Goal: Task Accomplishment & Management: Manage account settings

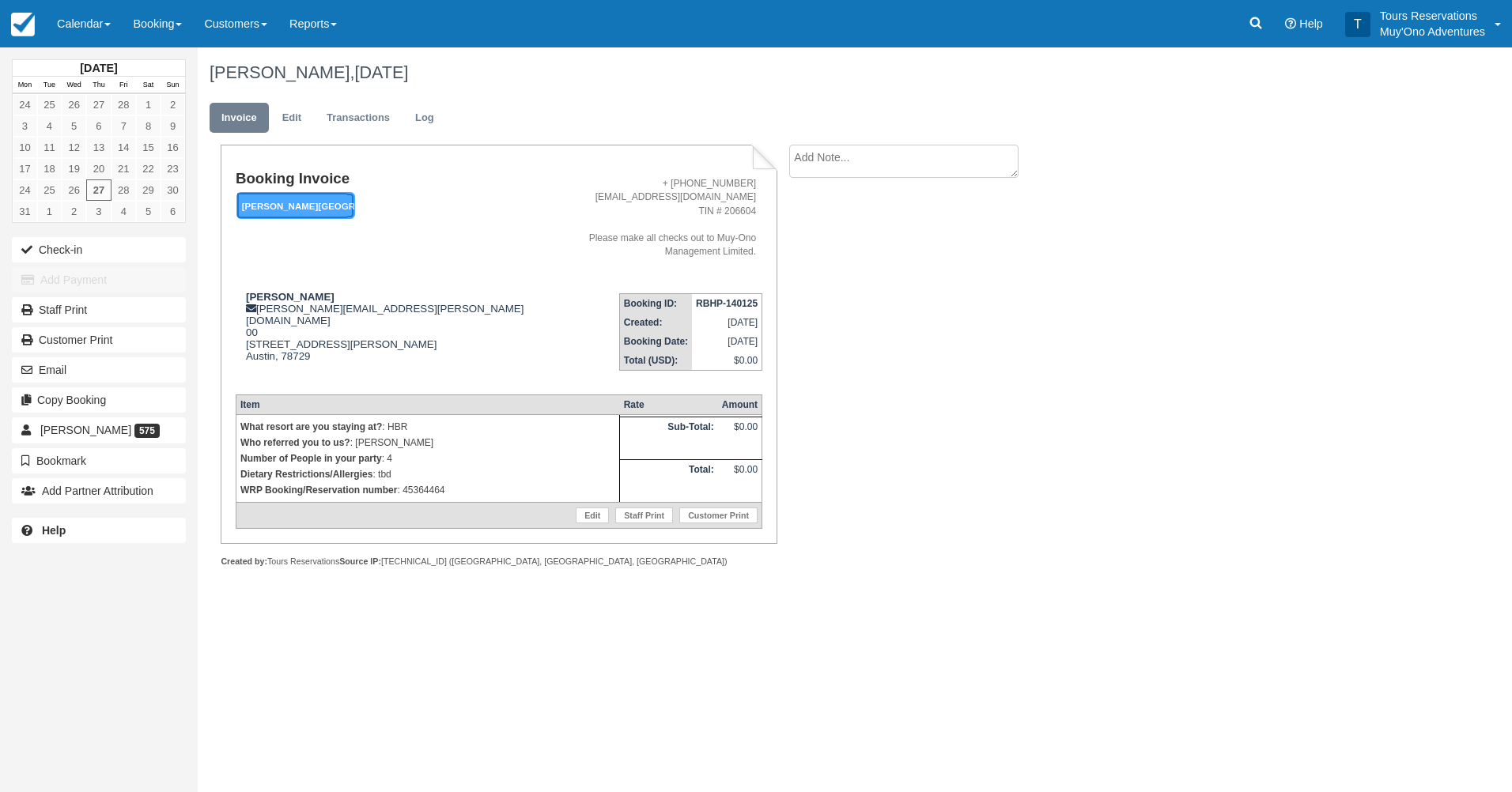
click at [330, 201] on em "Hopkins Bay Resort" at bounding box center [296, 206] width 118 height 27
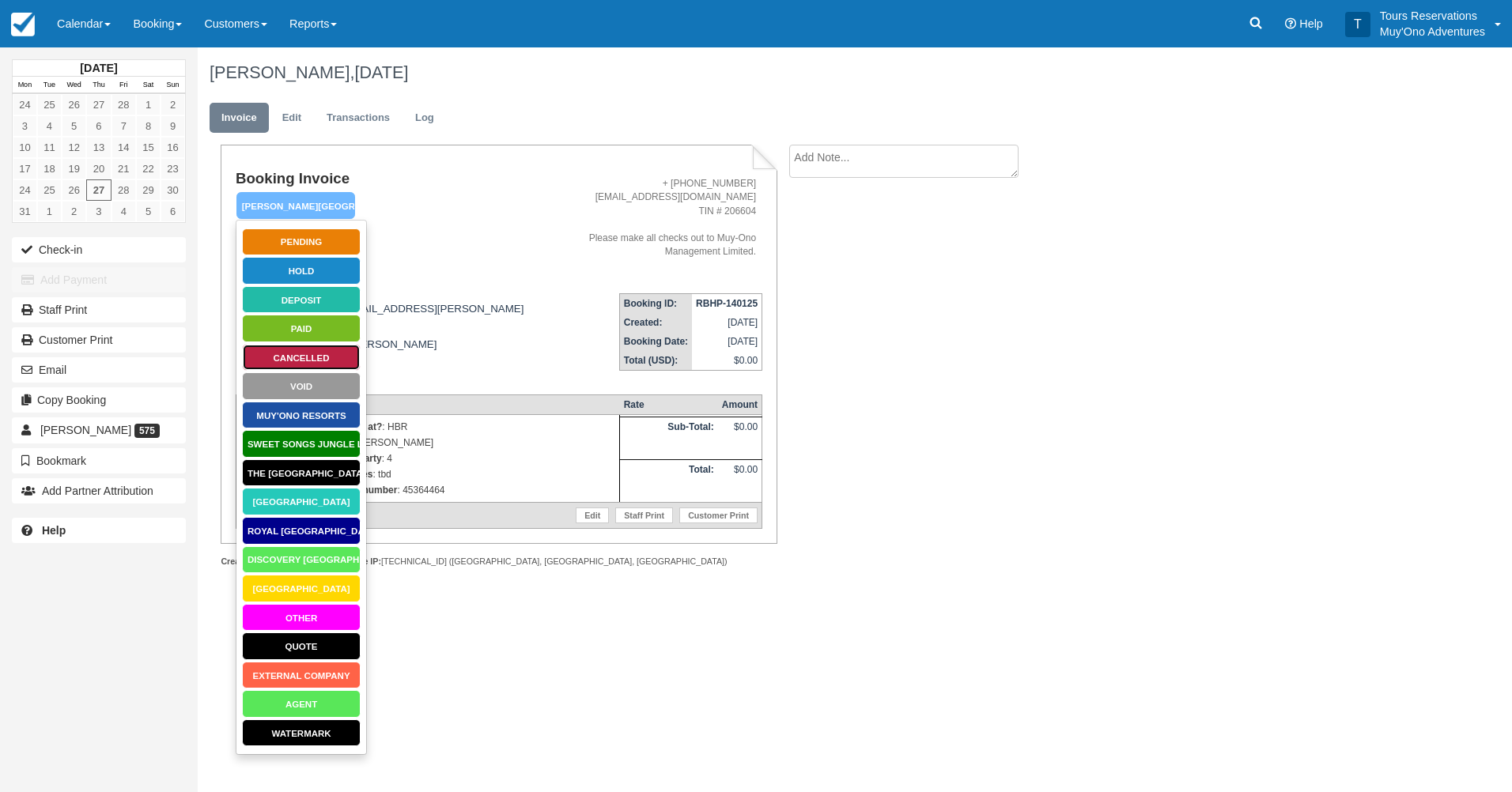
click at [304, 351] on link "Cancelled" at bounding box center [301, 357] width 118 height 27
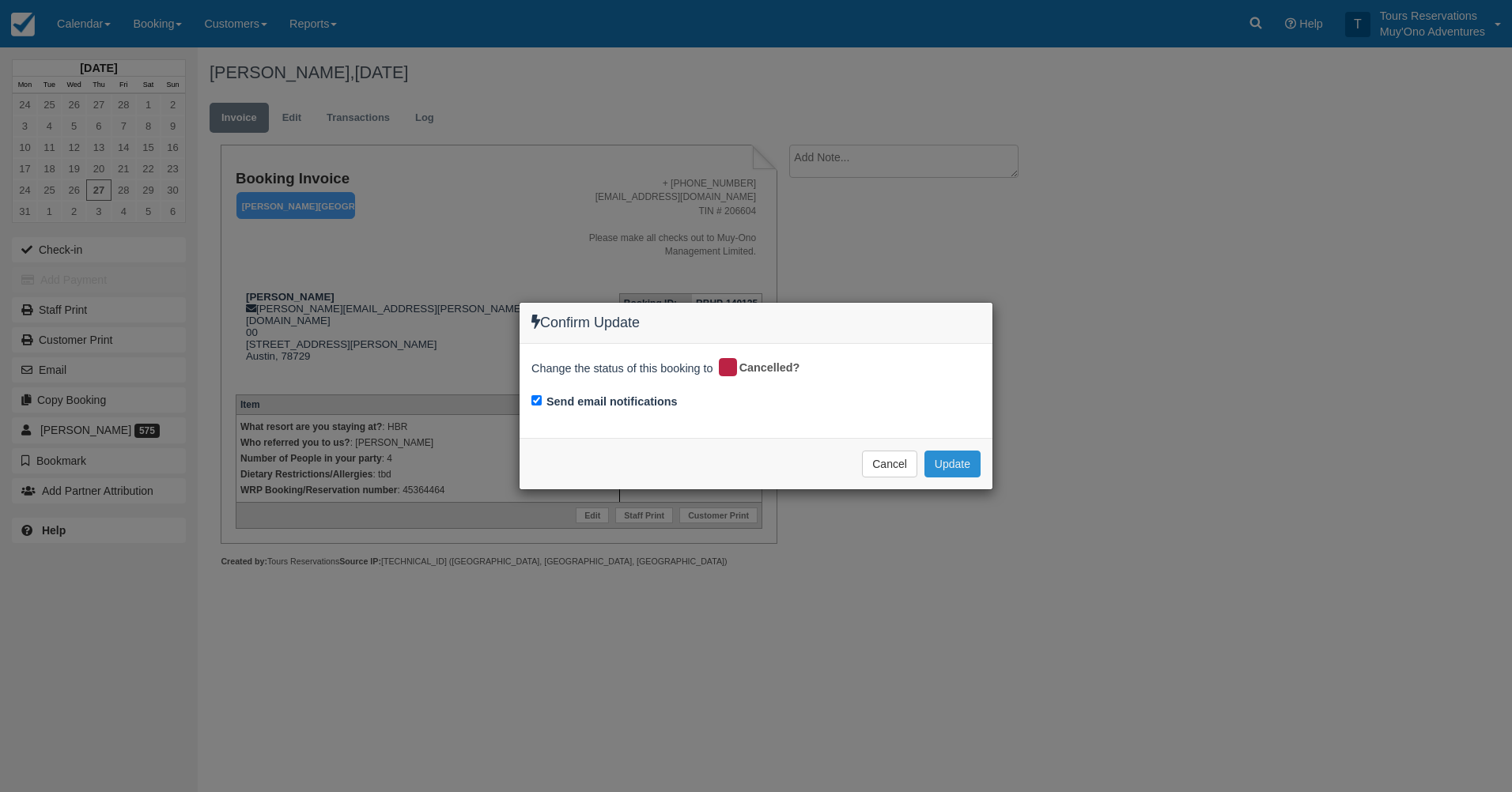
click at [957, 462] on button "Update" at bounding box center [952, 464] width 56 height 27
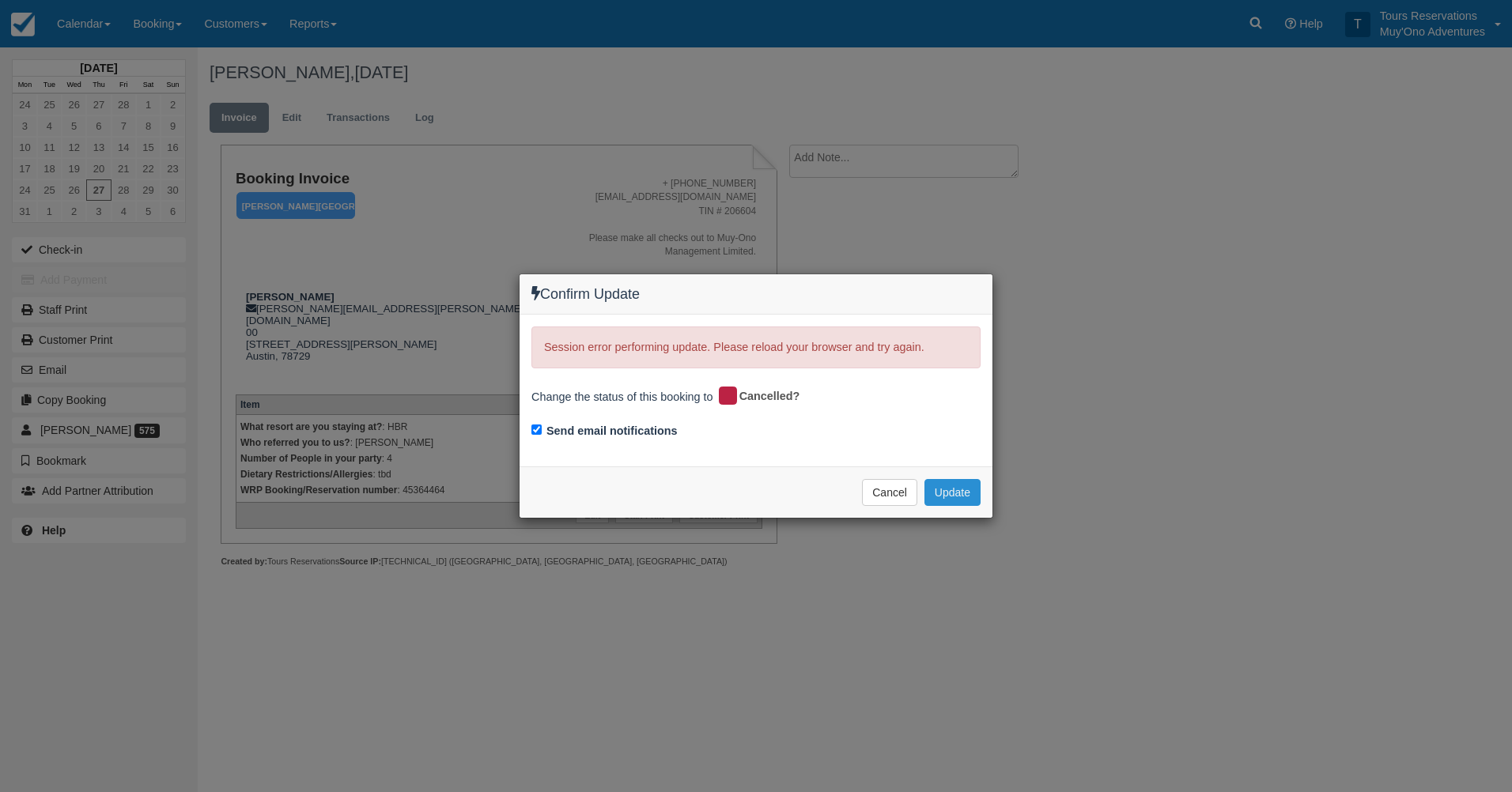
click at [952, 490] on button "Update" at bounding box center [952, 492] width 56 height 27
click at [892, 495] on button "Cancel" at bounding box center [889, 492] width 56 height 27
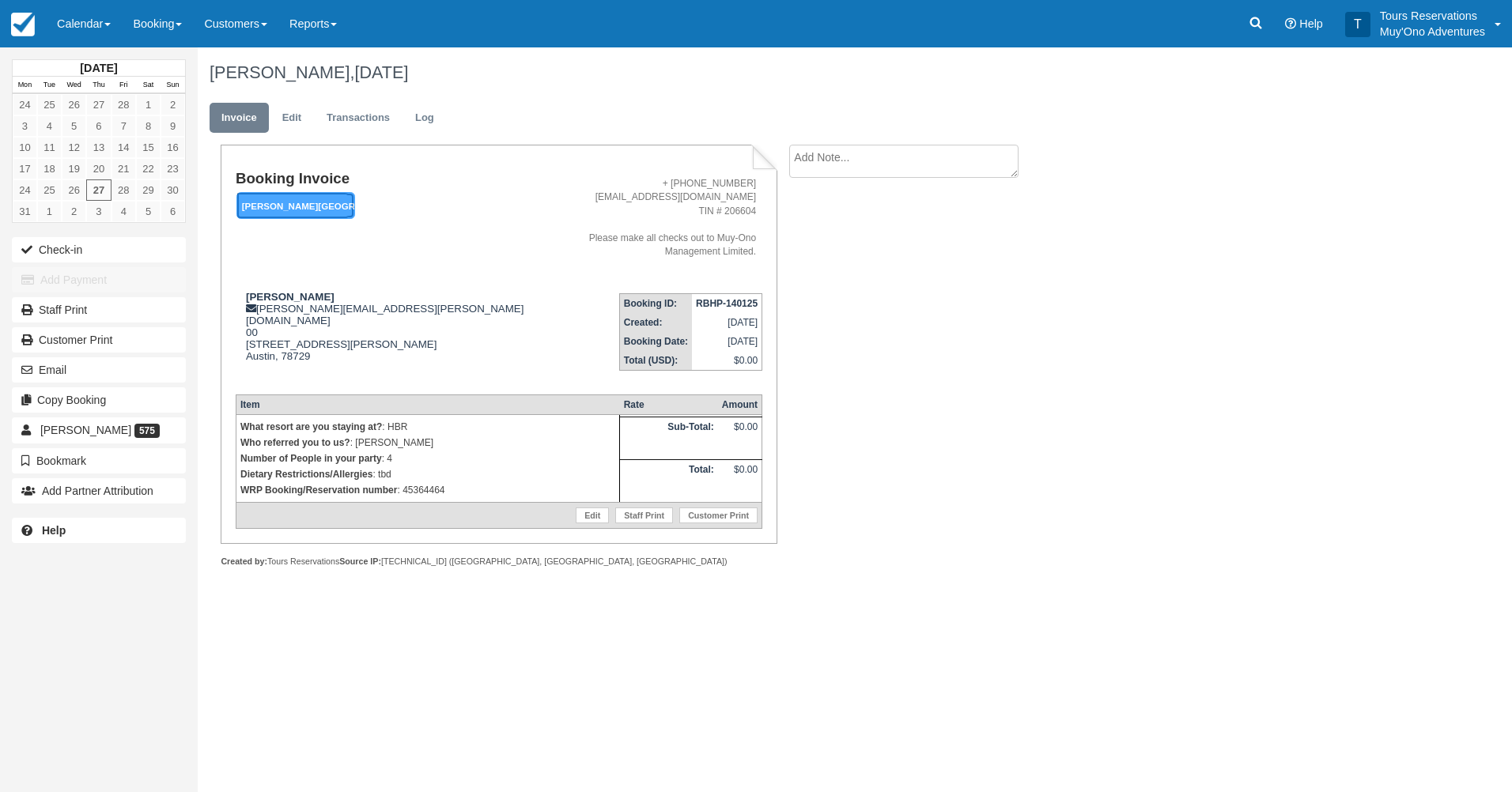
click at [332, 208] on em "[PERSON_NAME][GEOGRAPHIC_DATA]" at bounding box center [296, 206] width 118 height 27
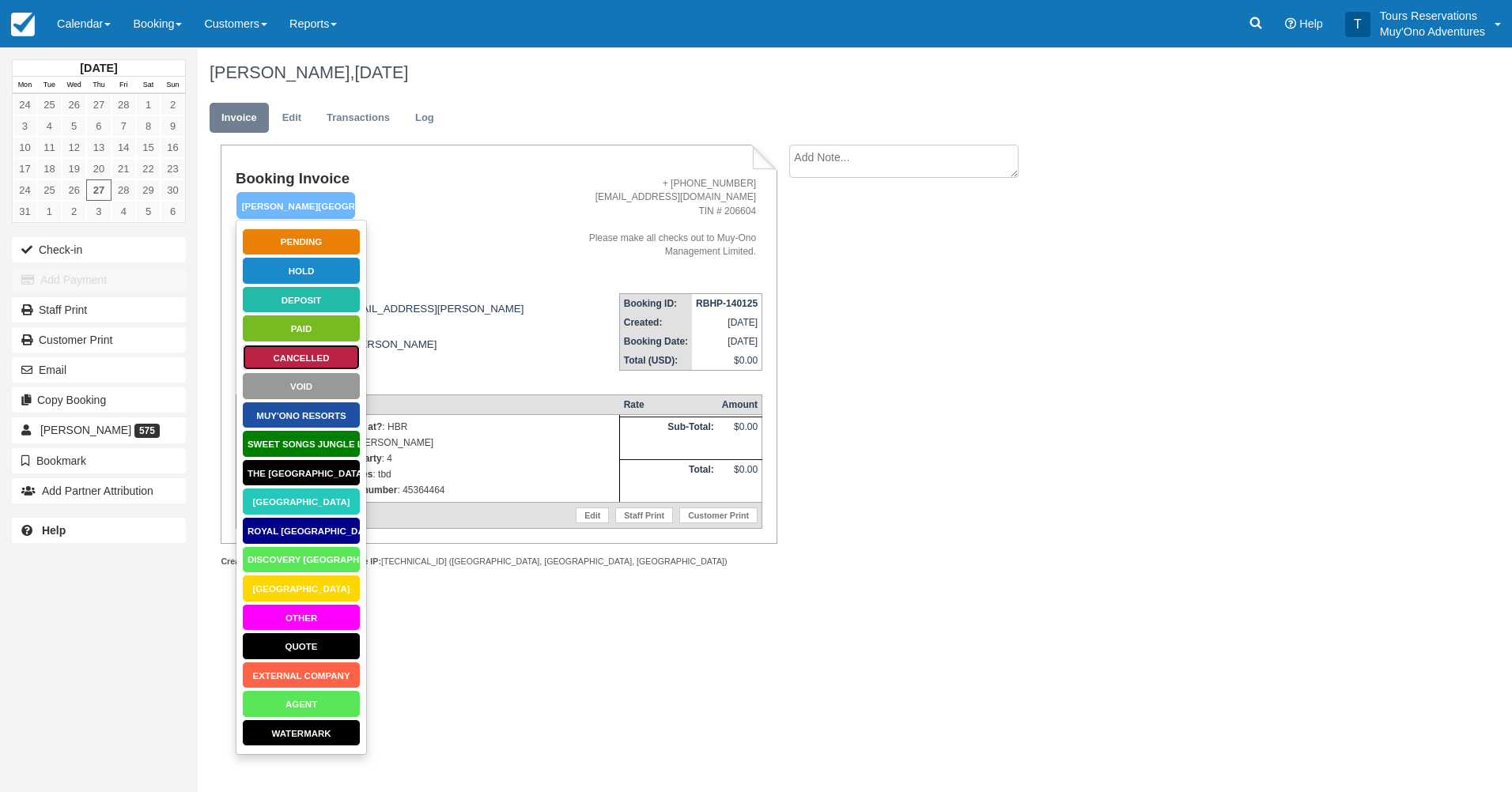
click at [286, 350] on link "Cancelled" at bounding box center [301, 357] width 118 height 27
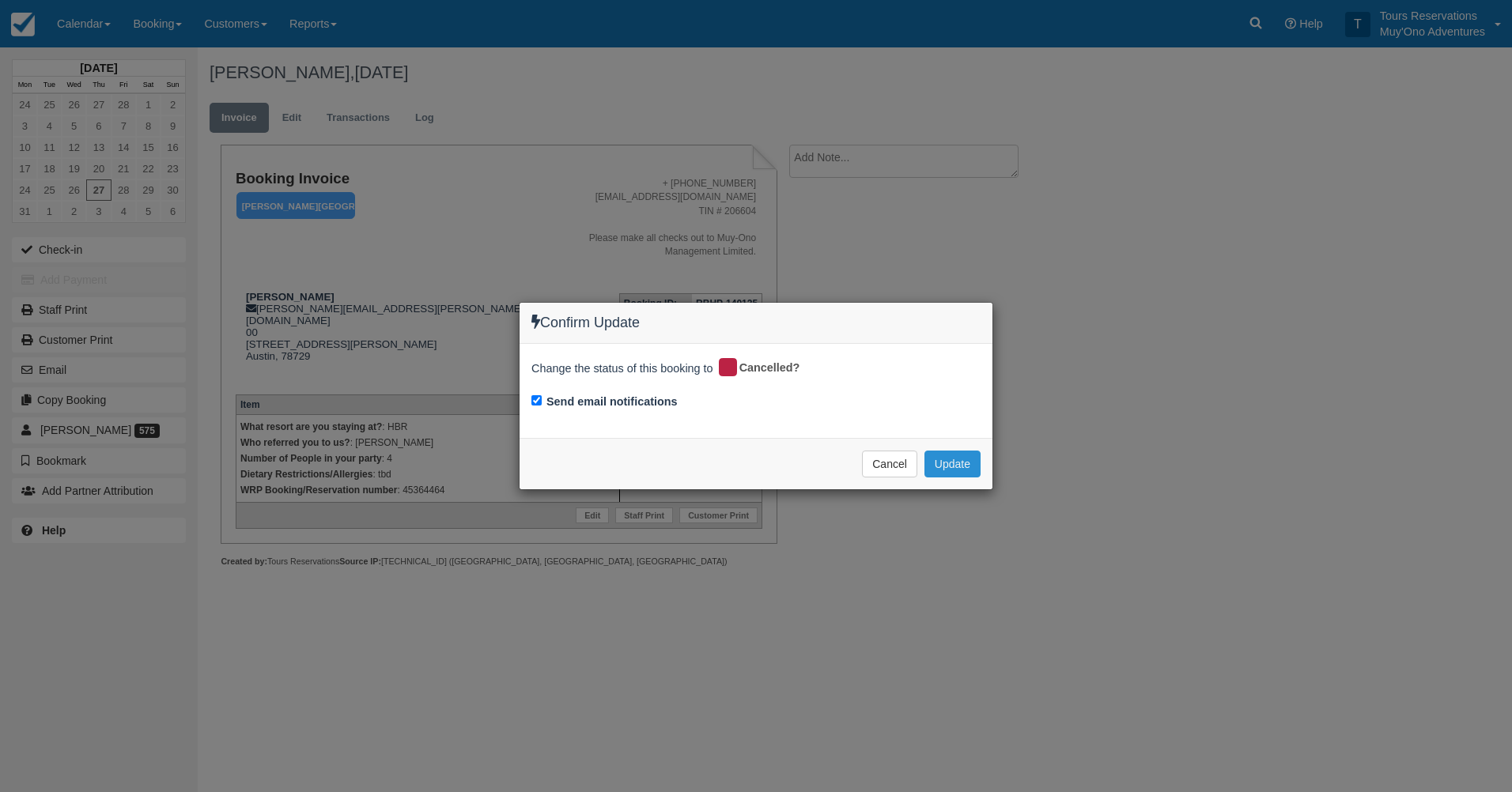
click at [940, 459] on button "Update" at bounding box center [952, 464] width 56 height 27
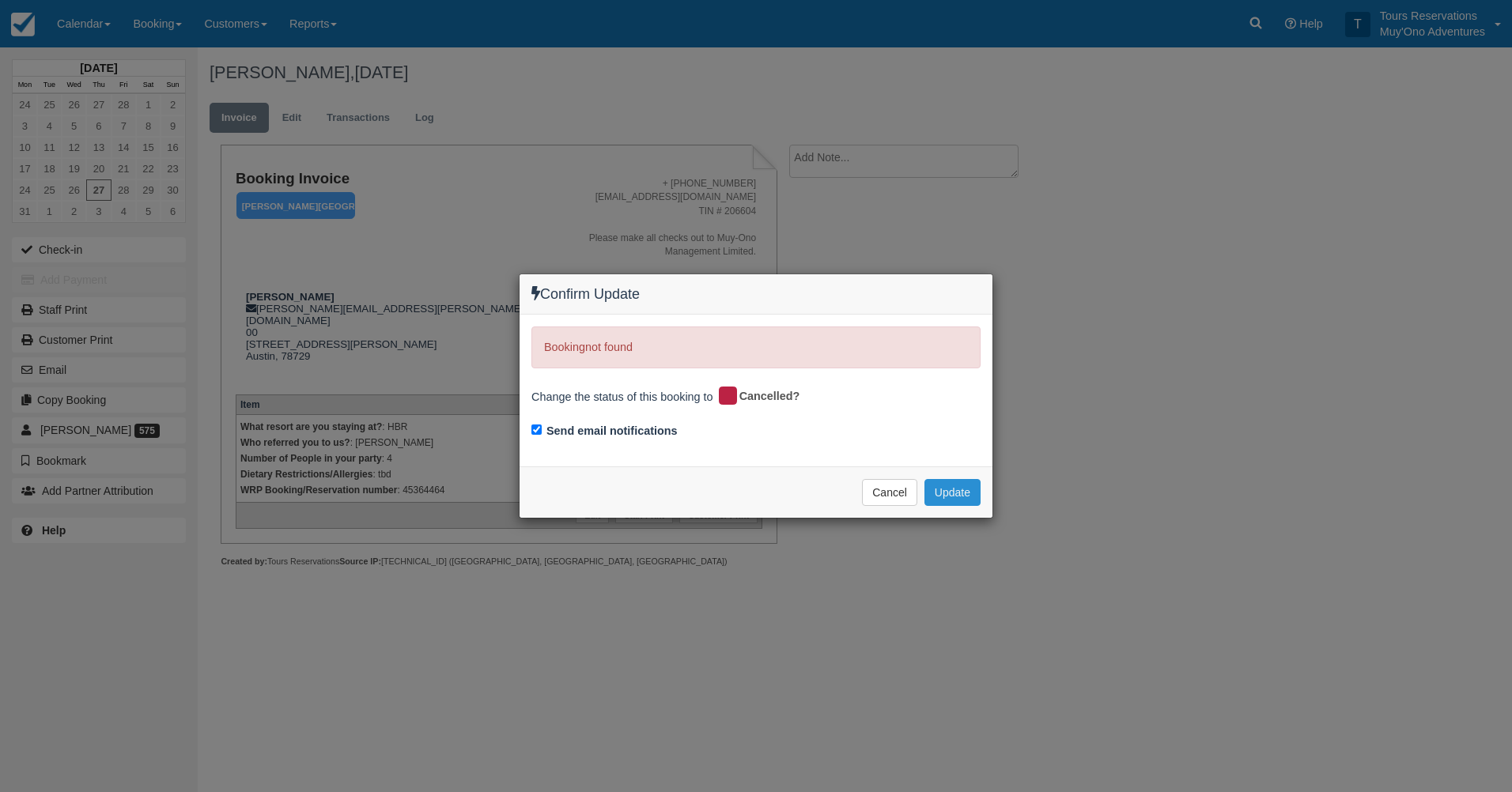
click at [937, 491] on button "Update" at bounding box center [952, 492] width 56 height 27
click at [891, 493] on button "Cancel" at bounding box center [889, 492] width 56 height 27
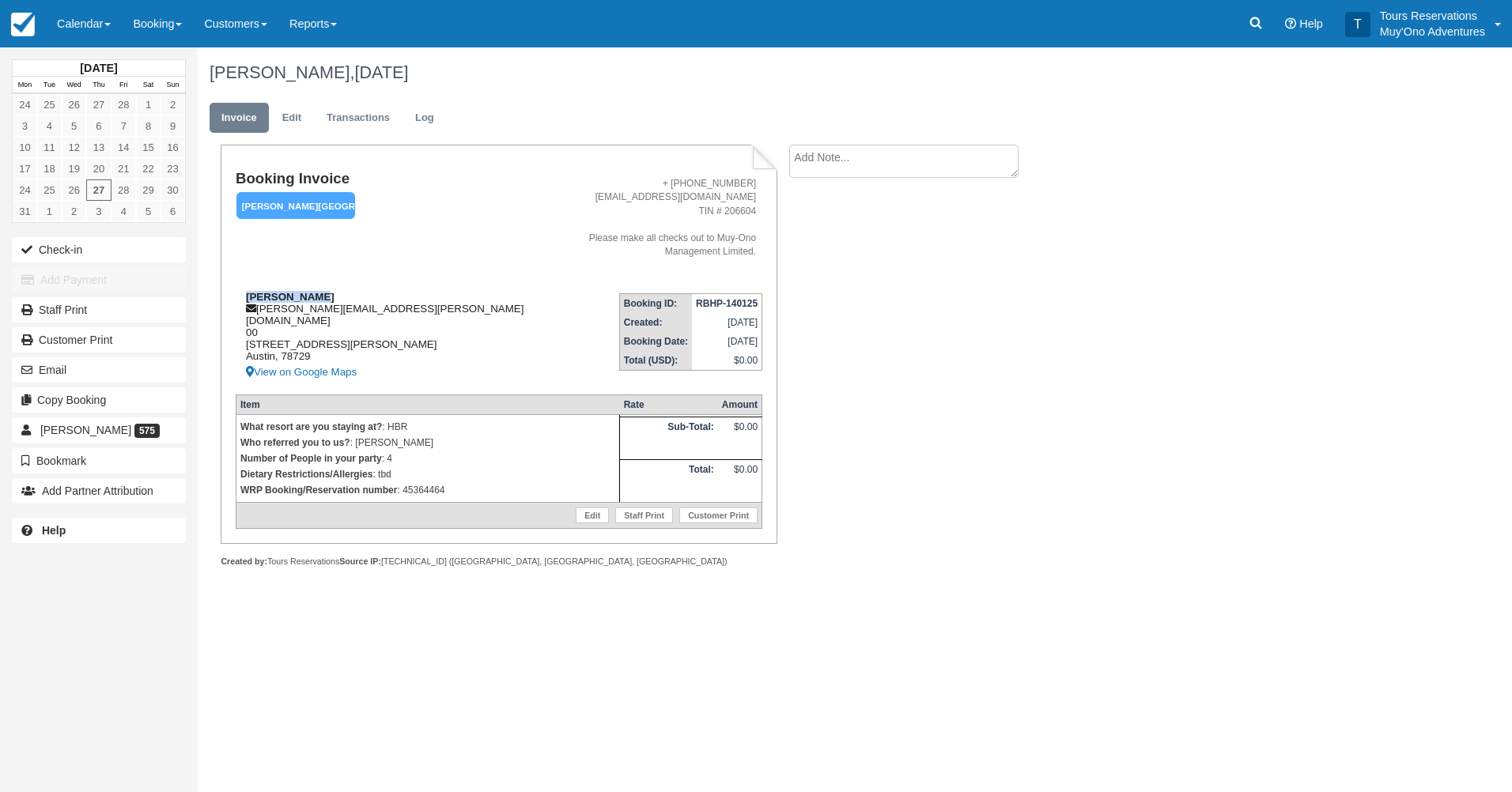
drag, startPoint x: 328, startPoint y: 288, endPoint x: 244, endPoint y: 284, distance: 84.1
click at [244, 291] on div "Nancy Dennis michelle.hopkins@muy-ono.com 00 7708 San Felipe Blvd #54 Austin, 7…" at bounding box center [385, 336] width 299 height 91
copy strong "[PERSON_NAME]"
click at [1252, 27] on icon at bounding box center [1256, 23] width 15 height 15
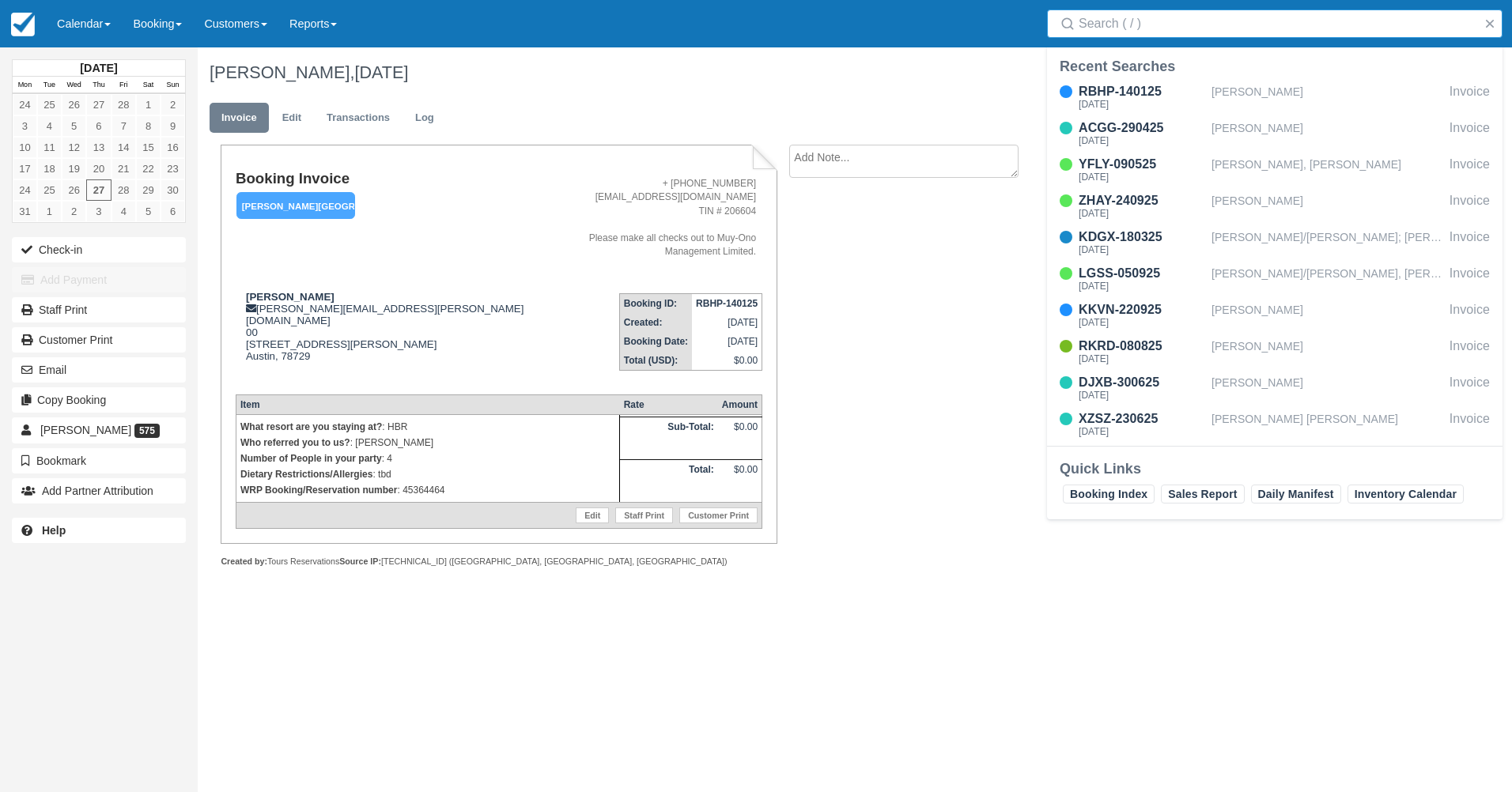
click at [1238, 38] on div "Search" at bounding box center [1274, 23] width 474 height 47
click at [1227, 26] on input "Search" at bounding box center [1278, 23] width 399 height 28
paste input "[PERSON_NAME]"
type input "[PERSON_NAME]"
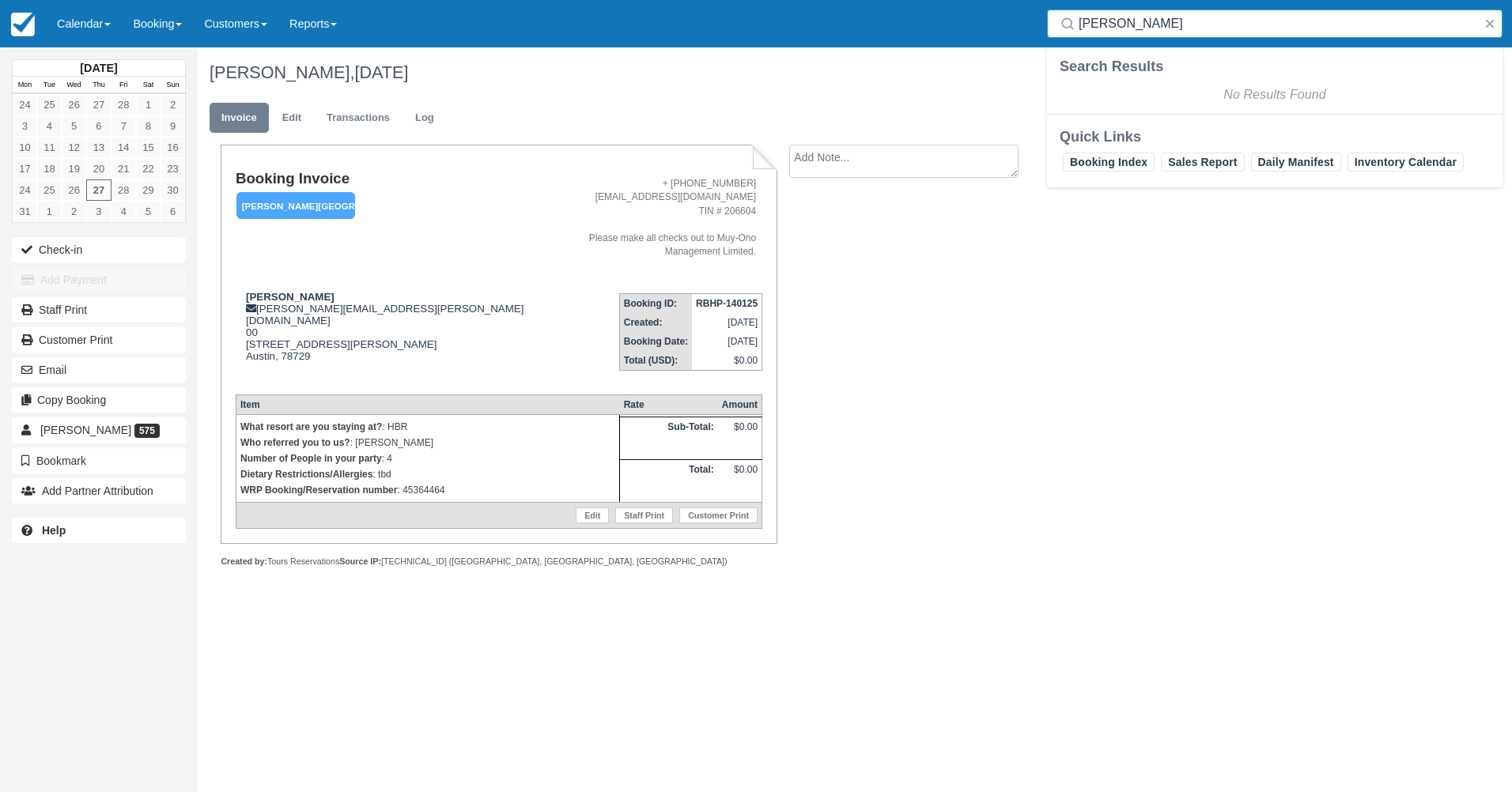
click at [1224, 26] on input "[PERSON_NAME]" at bounding box center [1278, 23] width 399 height 28
click at [1152, 227] on div "Nancy Dennis, March 27 2025 Invoice Edit Transactions Log Booking Invoice Hopki…" at bounding box center [765, 324] width 1134 height 554
click at [81, 19] on link "Calendar" at bounding box center [83, 23] width 76 height 47
click at [111, 62] on link "Booking" at bounding box center [109, 68] width 125 height 33
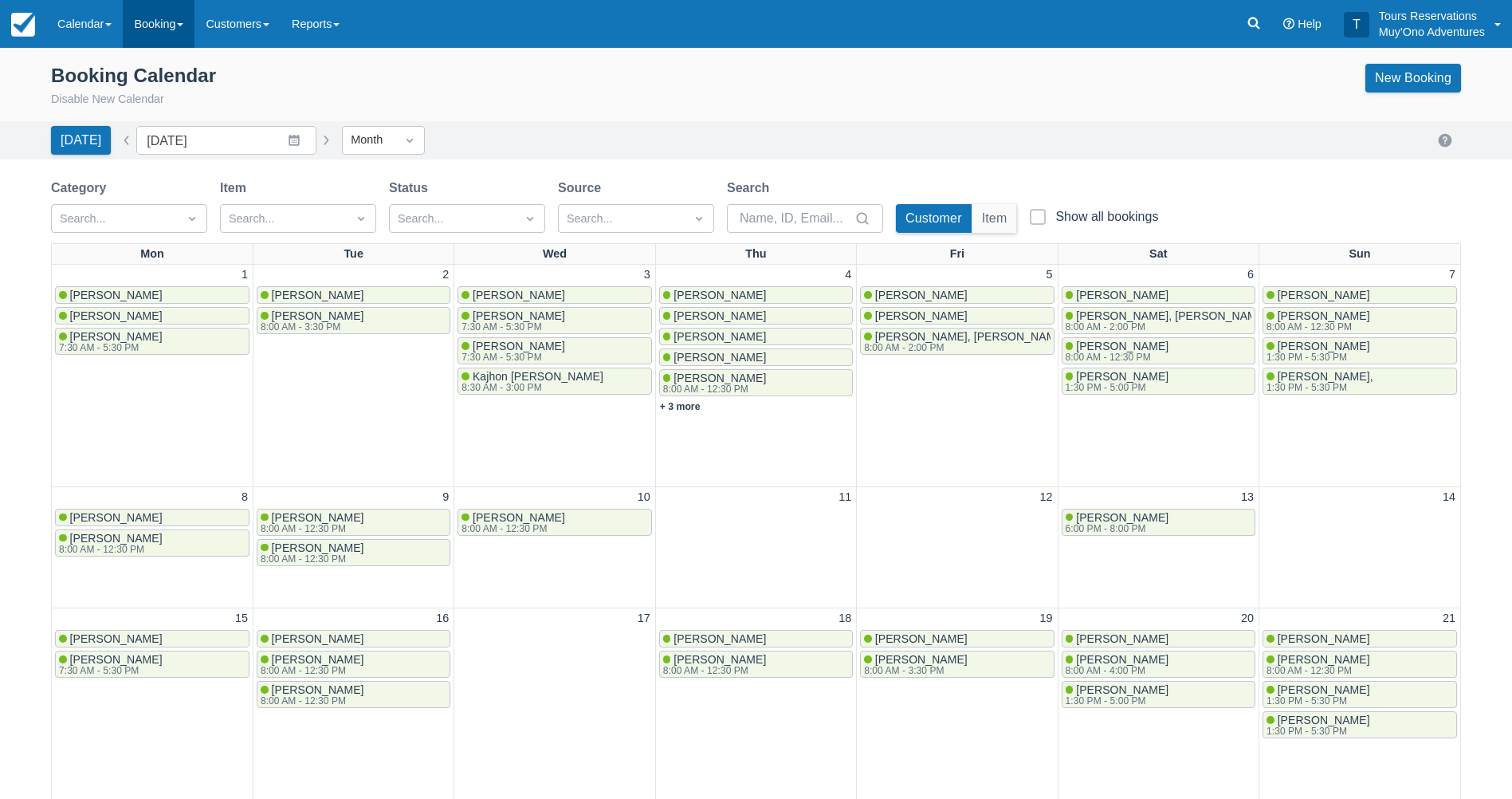
click at [167, 27] on link "Booking" at bounding box center [158, 23] width 72 height 48
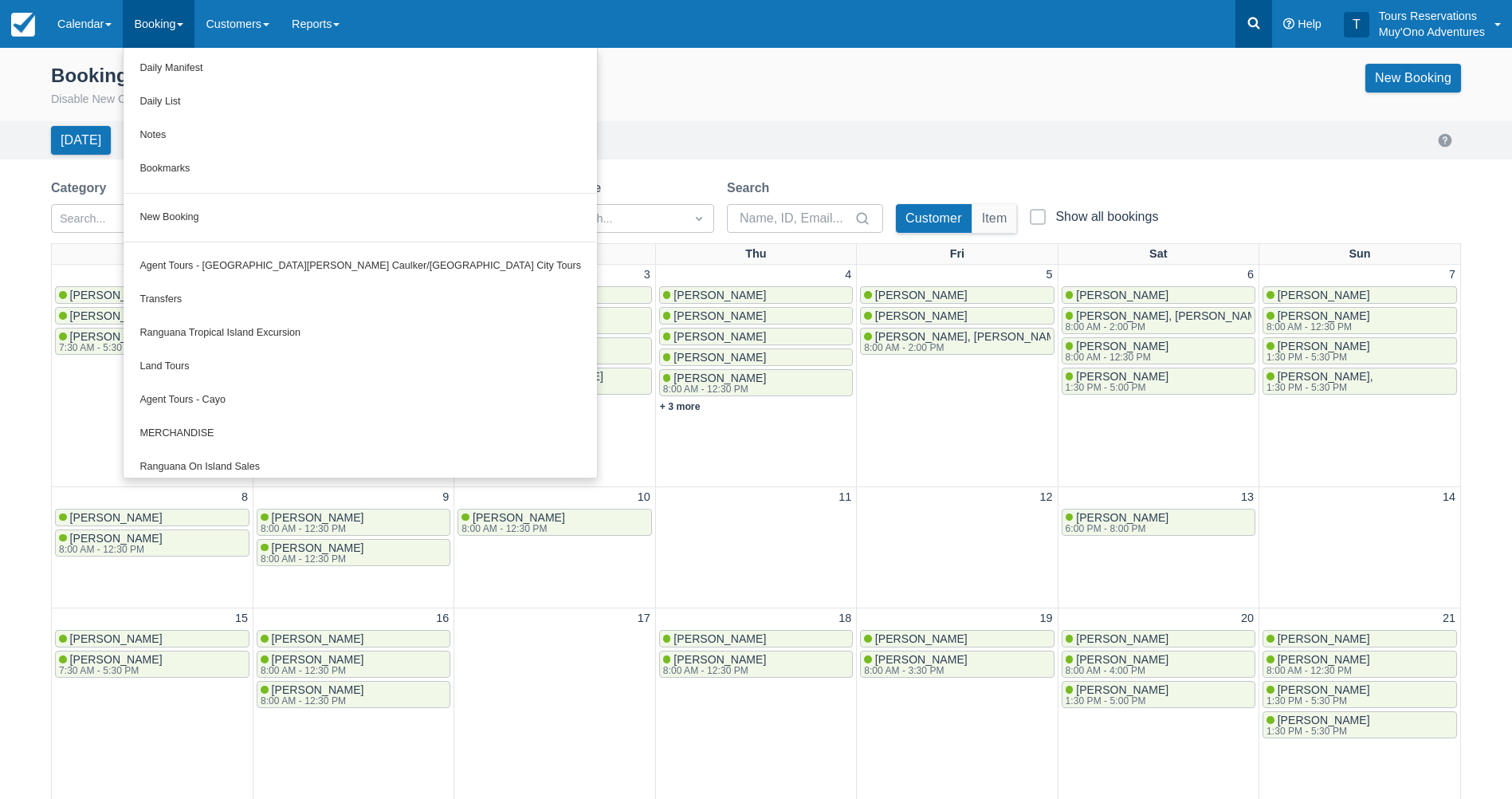
click at [1244, 20] on link at bounding box center [1254, 23] width 36 height 48
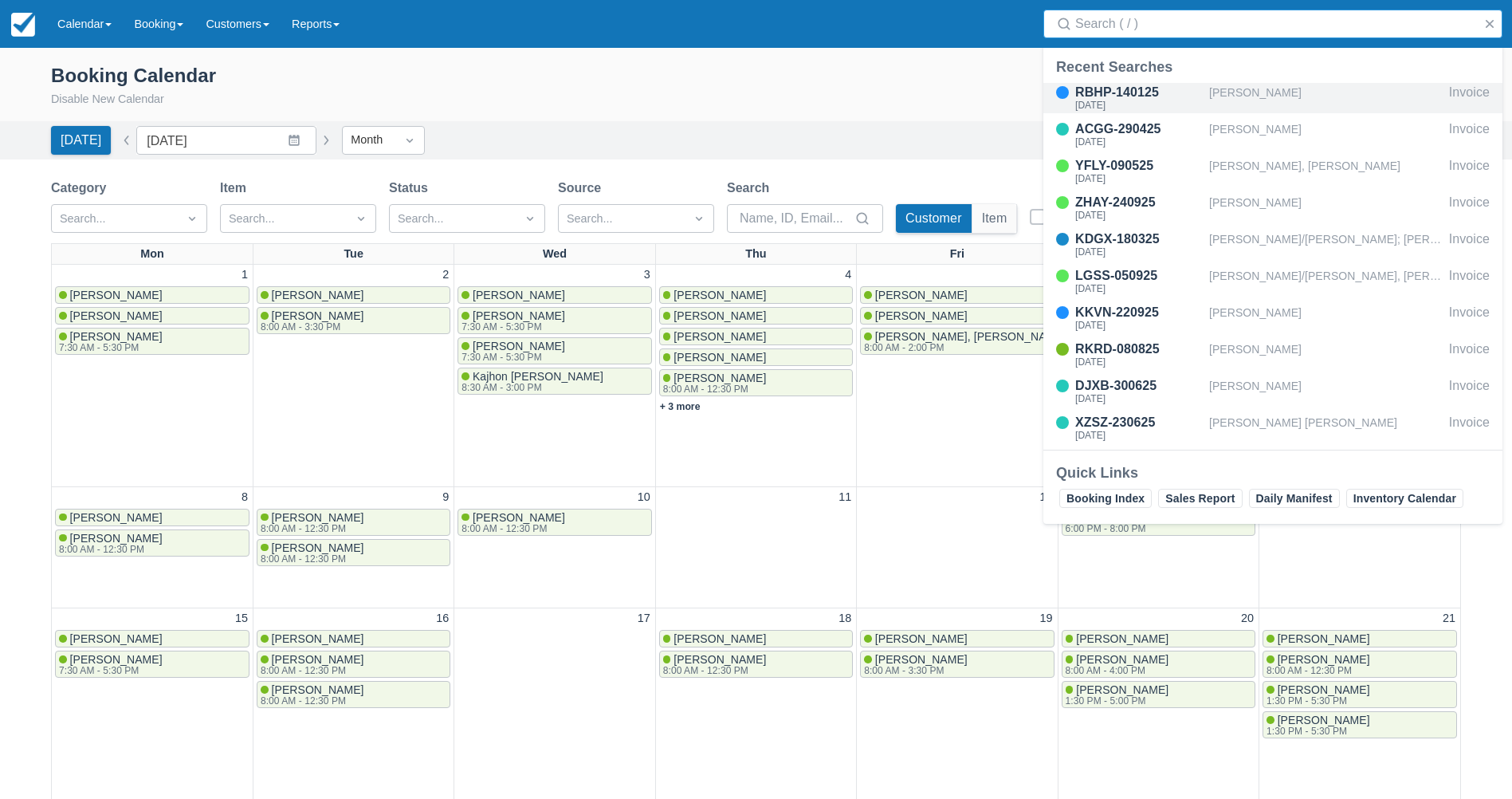
click at [1250, 87] on div "[PERSON_NAME]" at bounding box center [1326, 98] width 233 height 30
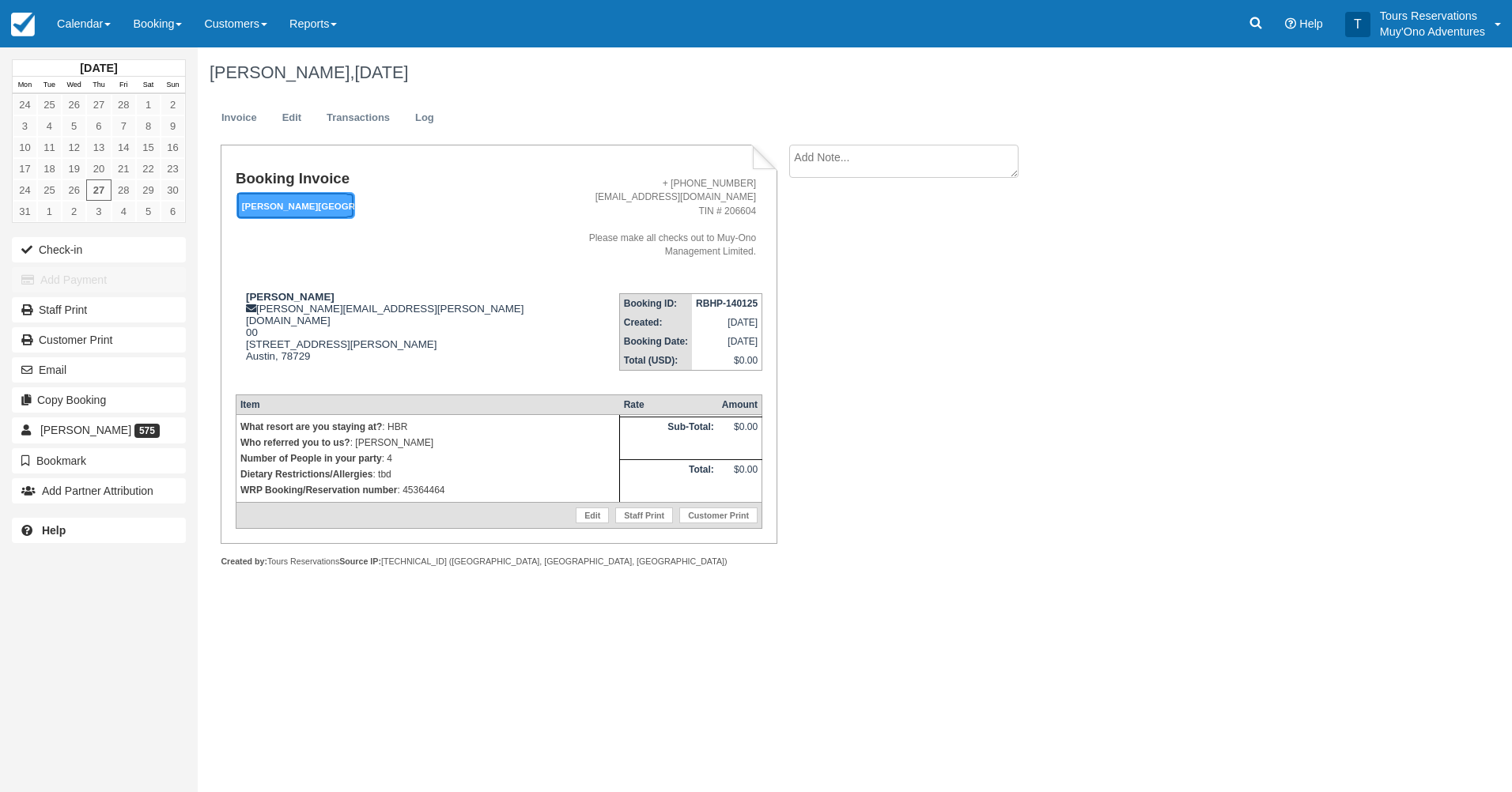
click at [340, 213] on em "[PERSON_NAME][GEOGRAPHIC_DATA]" at bounding box center [296, 206] width 118 height 27
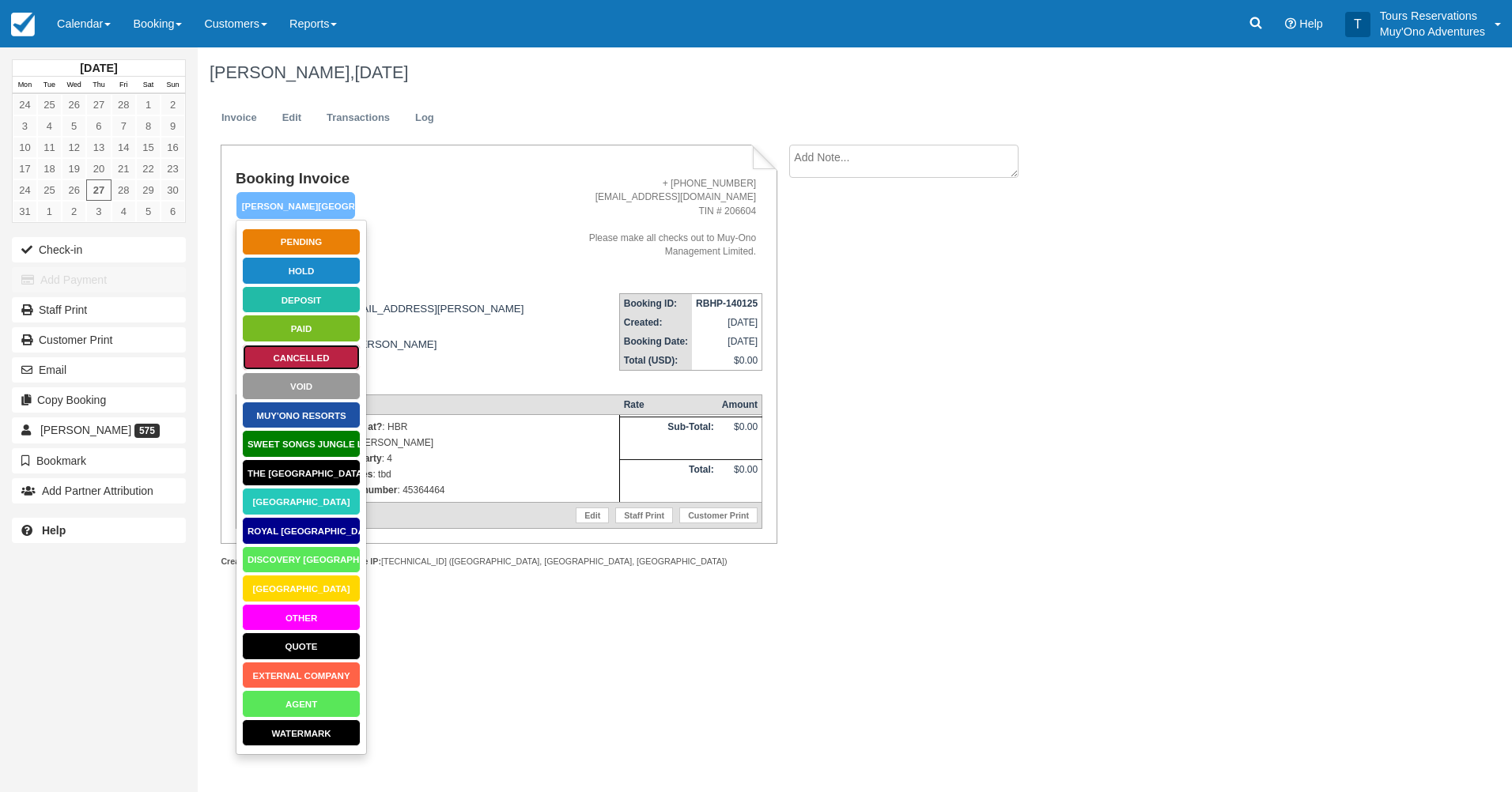
click at [316, 369] on link "Cancelled" at bounding box center [301, 357] width 118 height 27
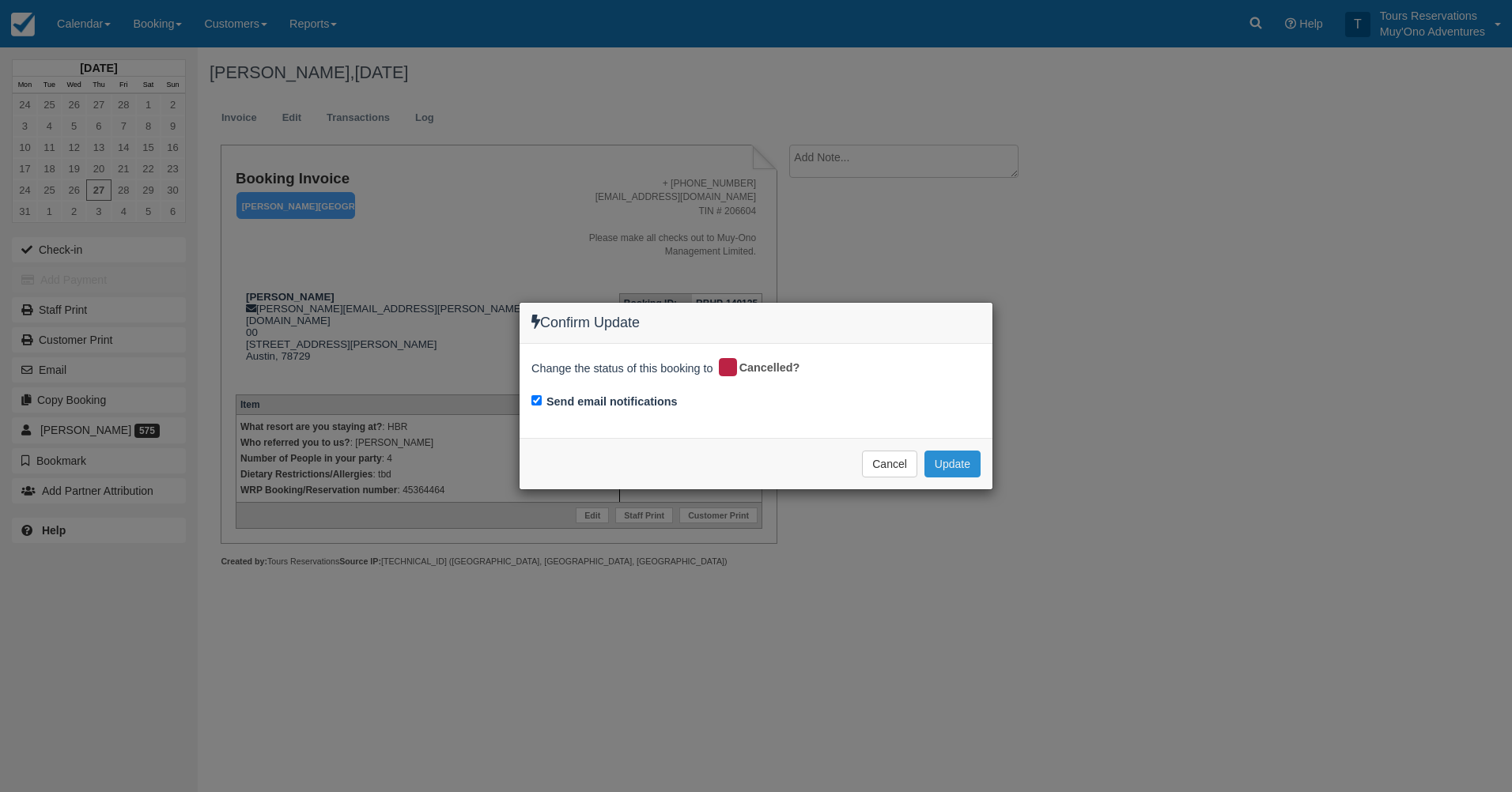
click at [953, 462] on button "Update" at bounding box center [952, 464] width 56 height 27
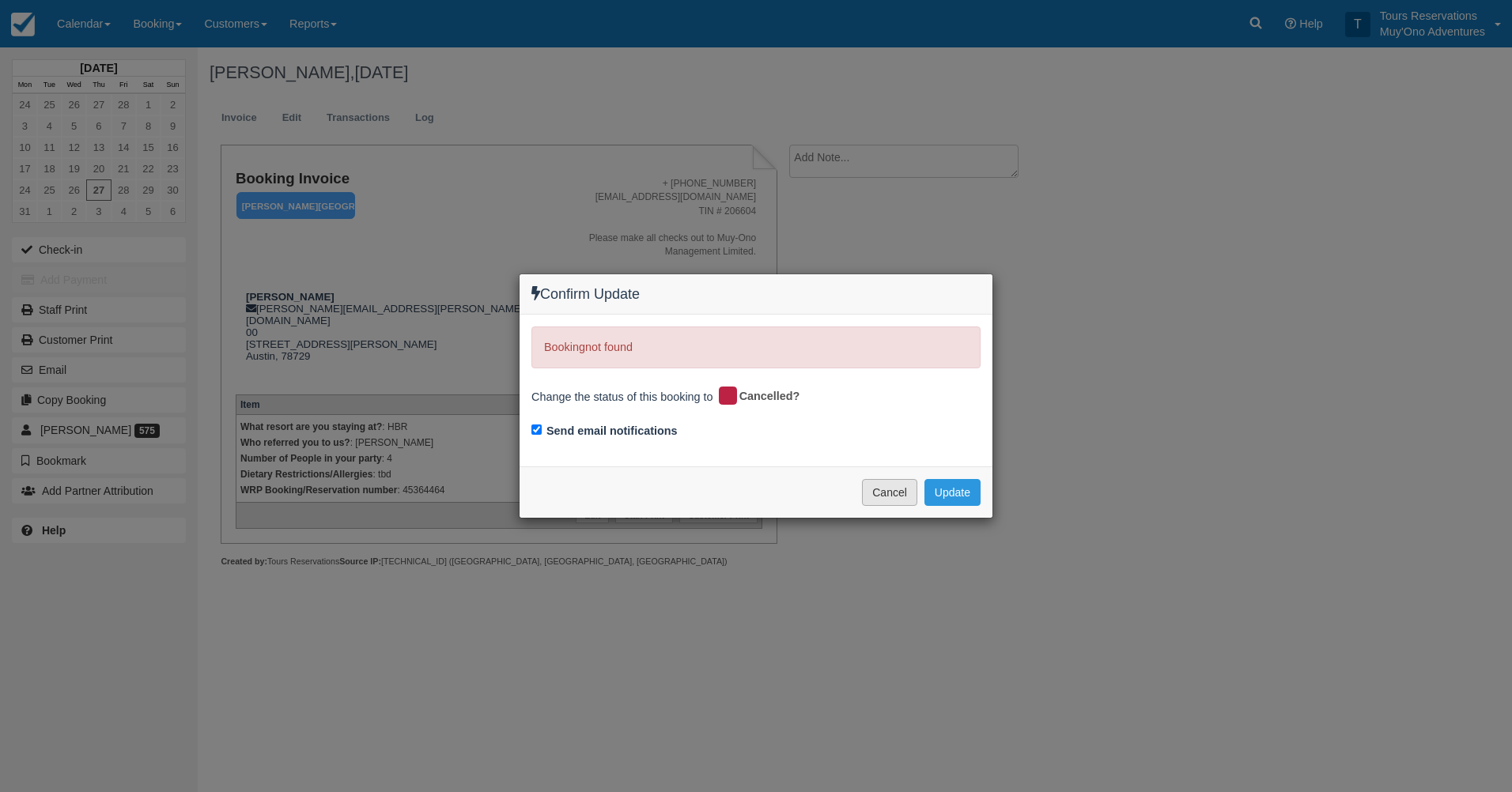
click at [907, 491] on button "Cancel" at bounding box center [889, 492] width 56 height 27
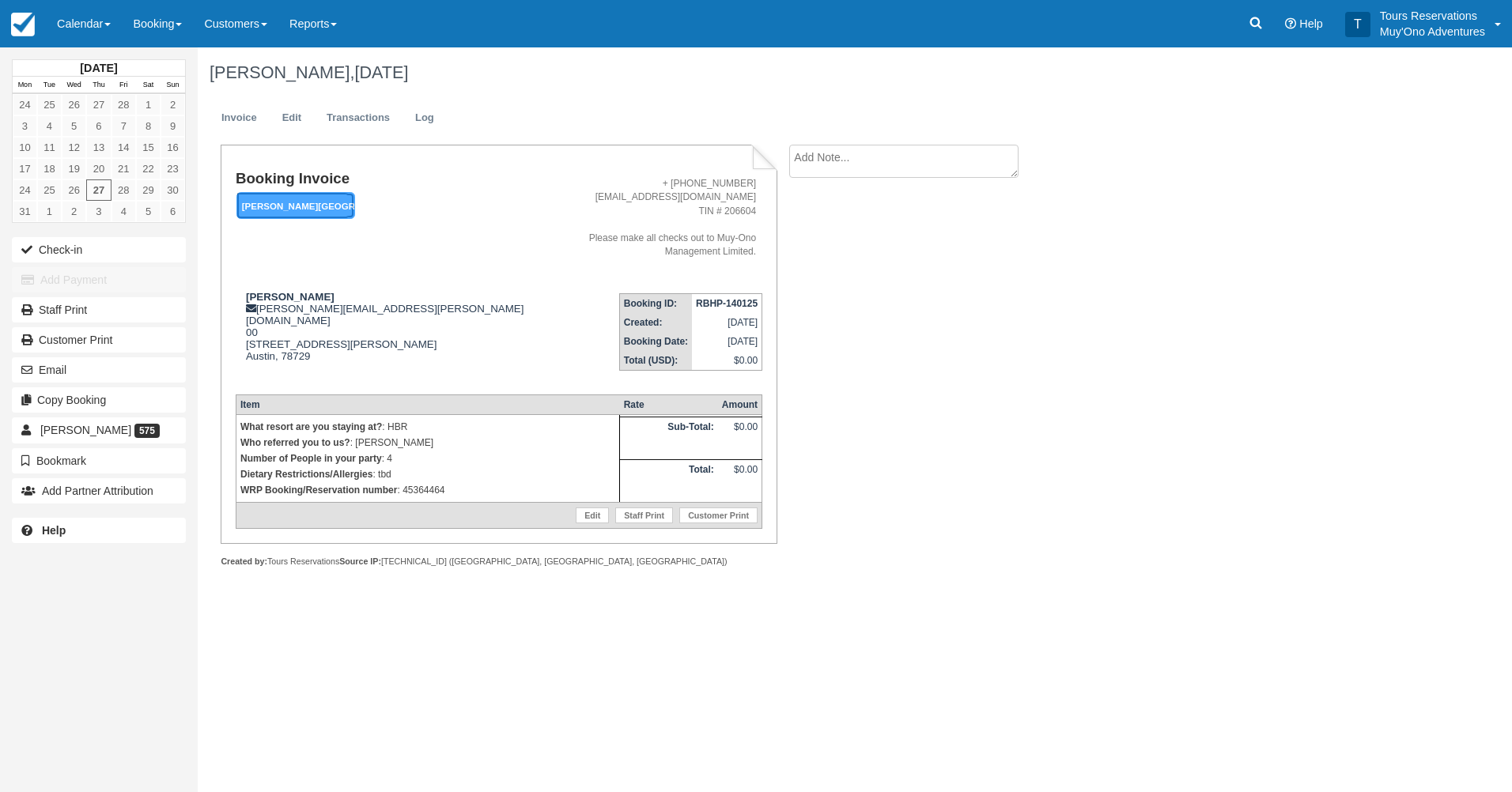
click at [243, 198] on em "[PERSON_NAME][GEOGRAPHIC_DATA]" at bounding box center [296, 206] width 118 height 27
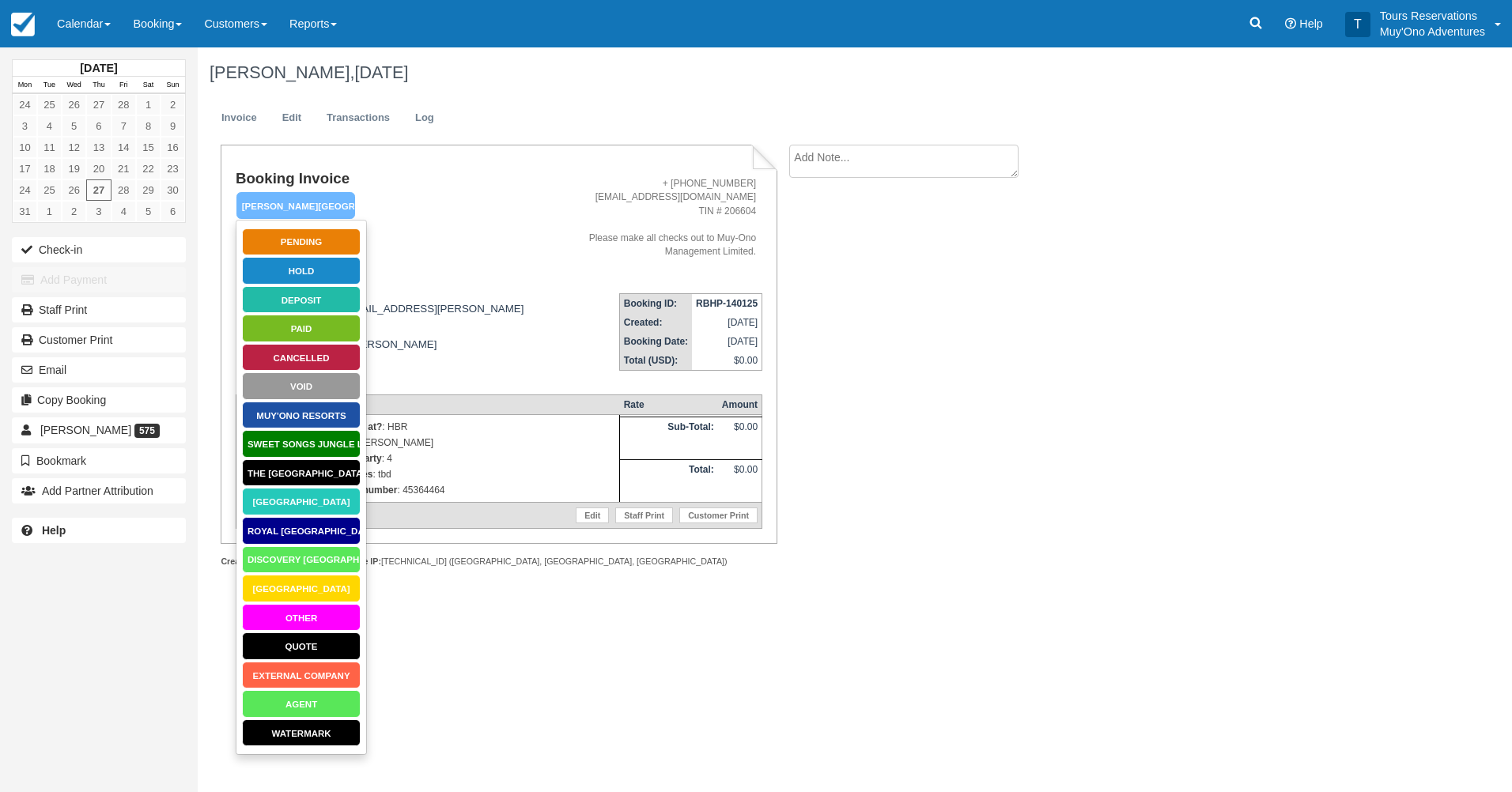
click at [633, 230] on address "+ [PHONE_NUMBER] [EMAIL_ADDRESS][DOMAIN_NAME] TIN # 206604 Please make all chec…" at bounding box center [649, 218] width 214 height 81
click at [424, 209] on td "Booking Invoice [PERSON_NAME][GEOGRAPHIC_DATA]   Pending HOLD Deposit Paid Canc…" at bounding box center [385, 225] width 299 height 110
click at [320, 351] on link "Cancelled" at bounding box center [301, 357] width 118 height 27
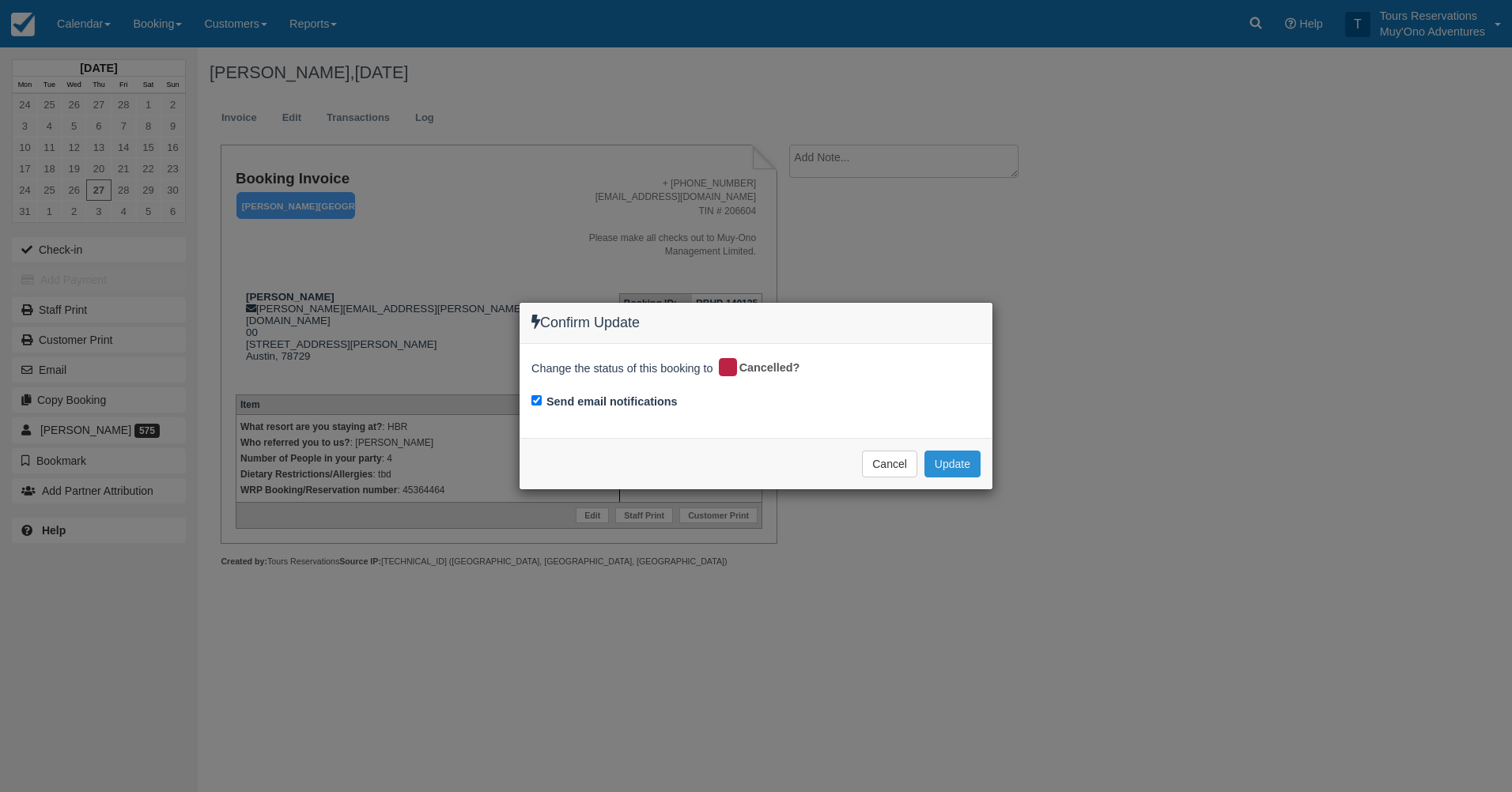
click at [973, 459] on button "Update" at bounding box center [952, 464] width 56 height 27
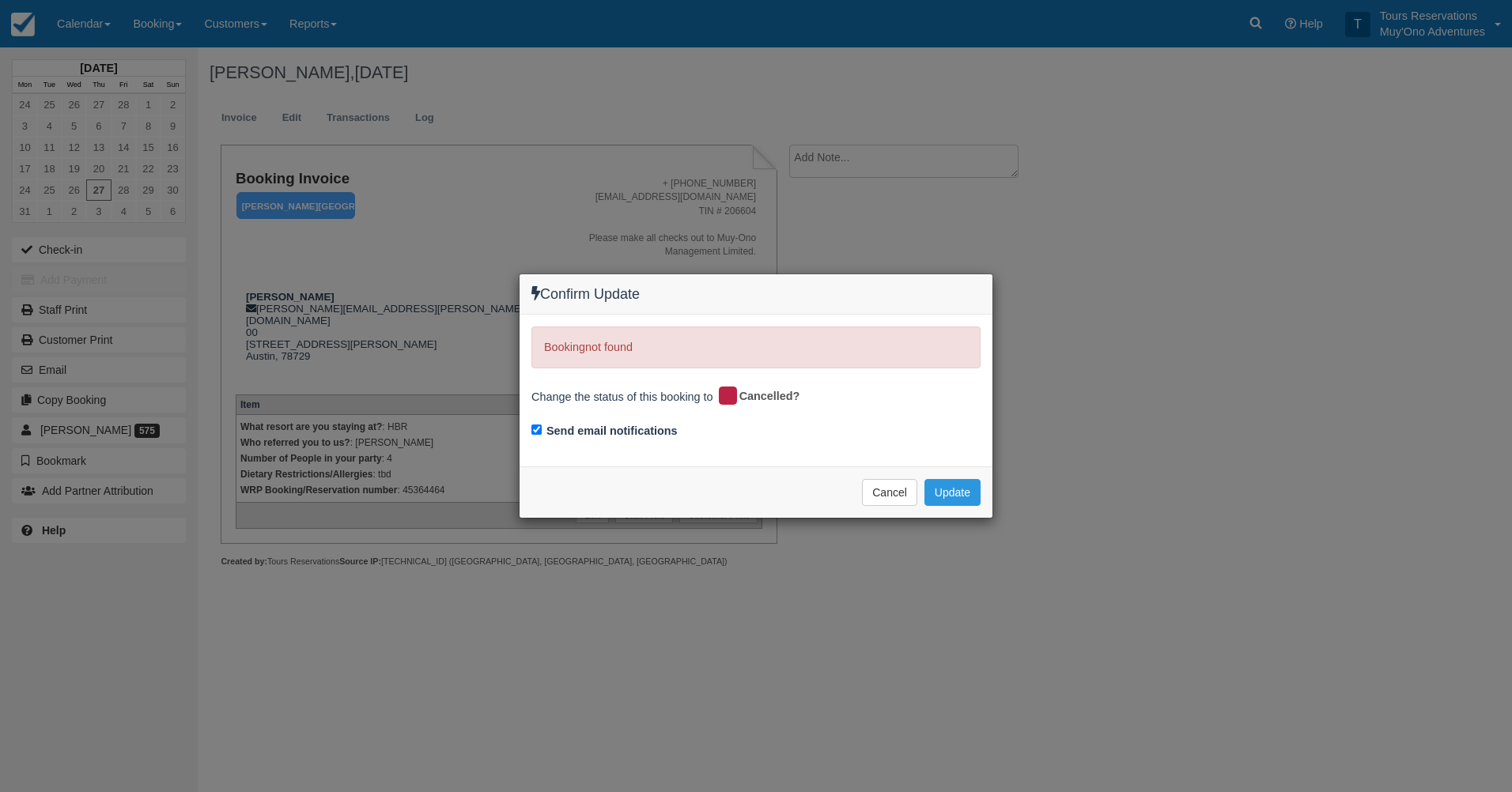
click at [331, 210] on div "Confirm Update Booking not found Change the status of this booking to Cancelled…" at bounding box center [756, 396] width 1512 height 792
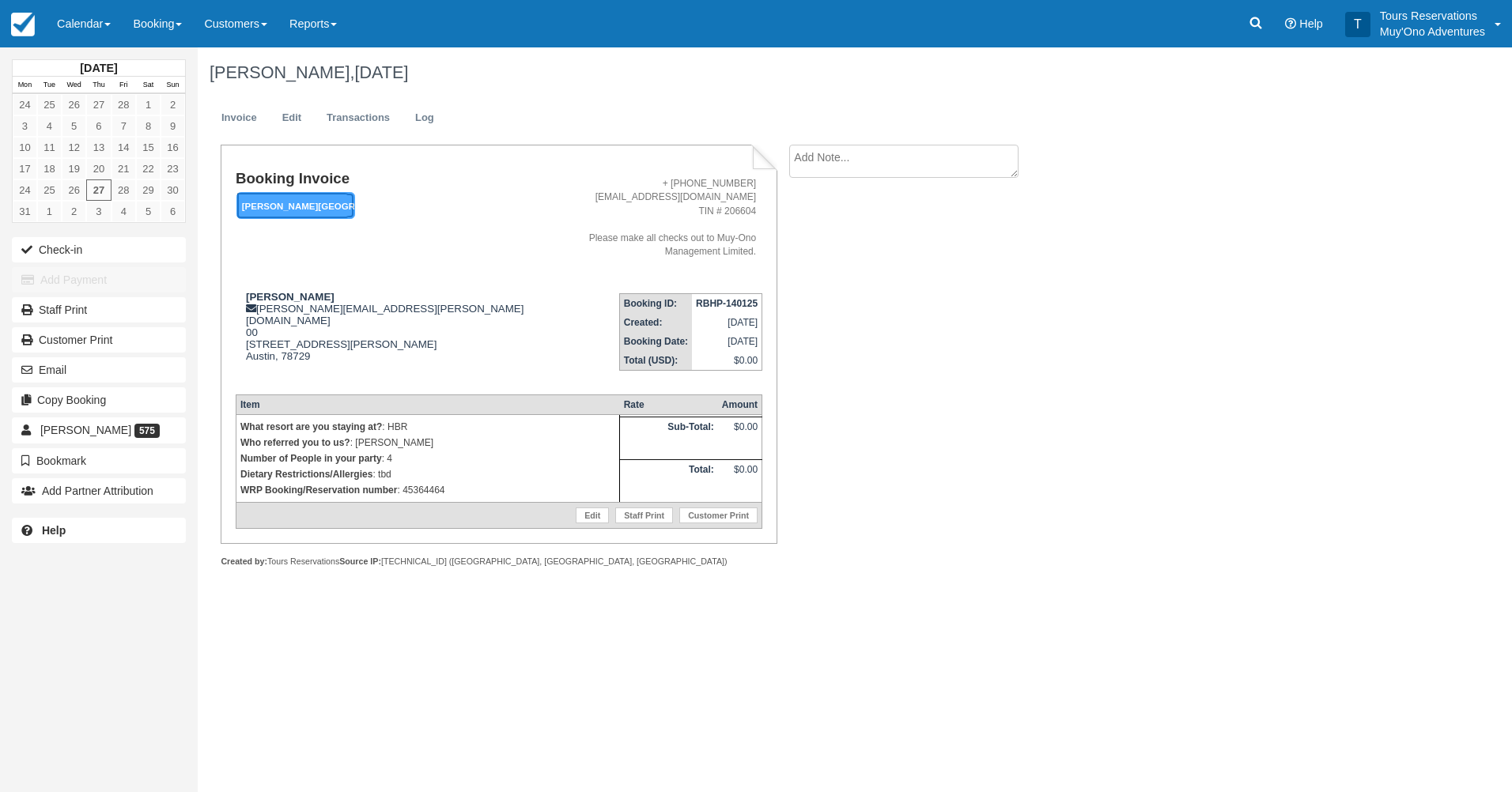
click at [325, 208] on em "[PERSON_NAME][GEOGRAPHIC_DATA]" at bounding box center [296, 206] width 118 height 27
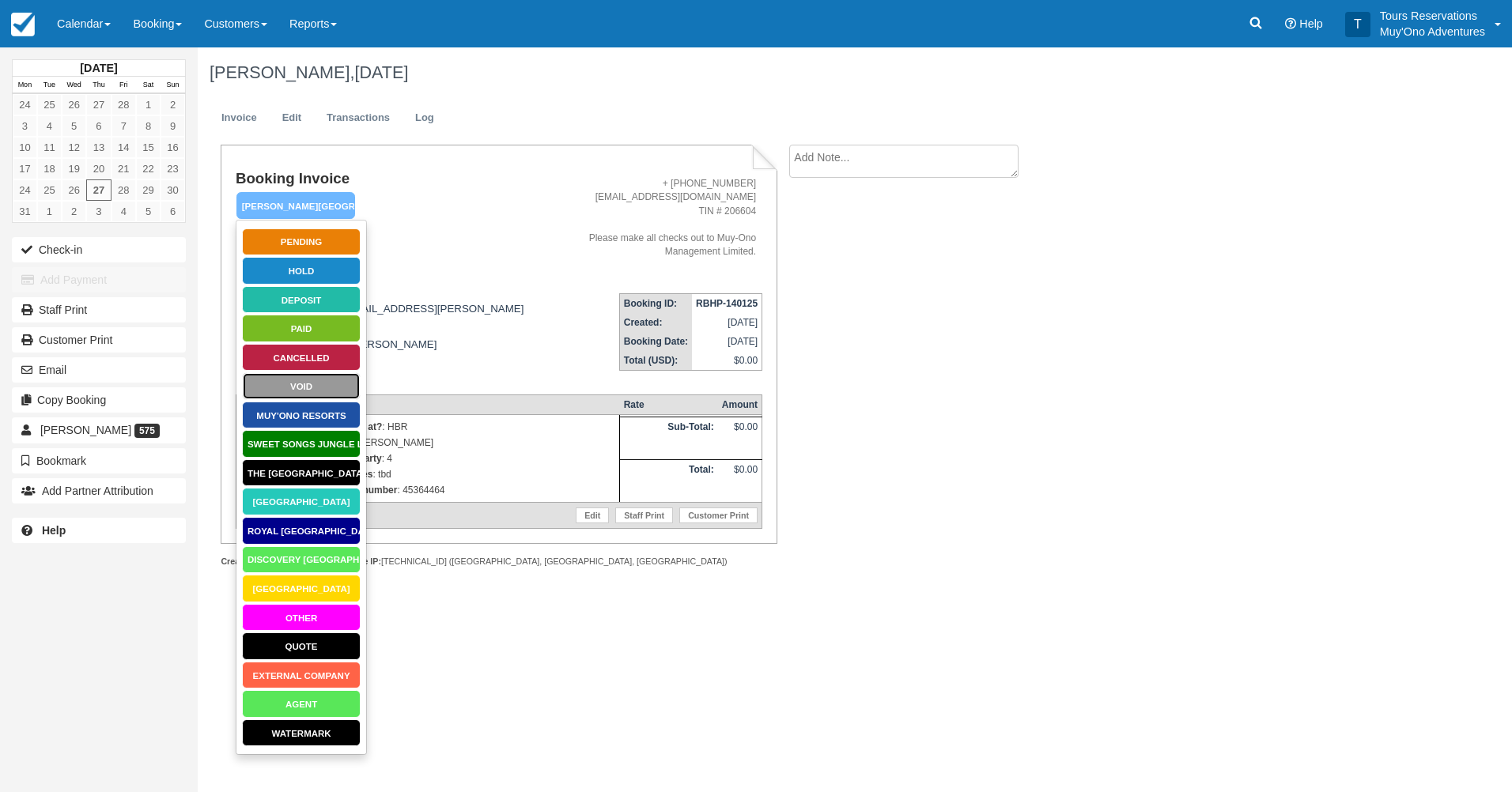
click at [317, 392] on link "Void" at bounding box center [301, 386] width 118 height 27
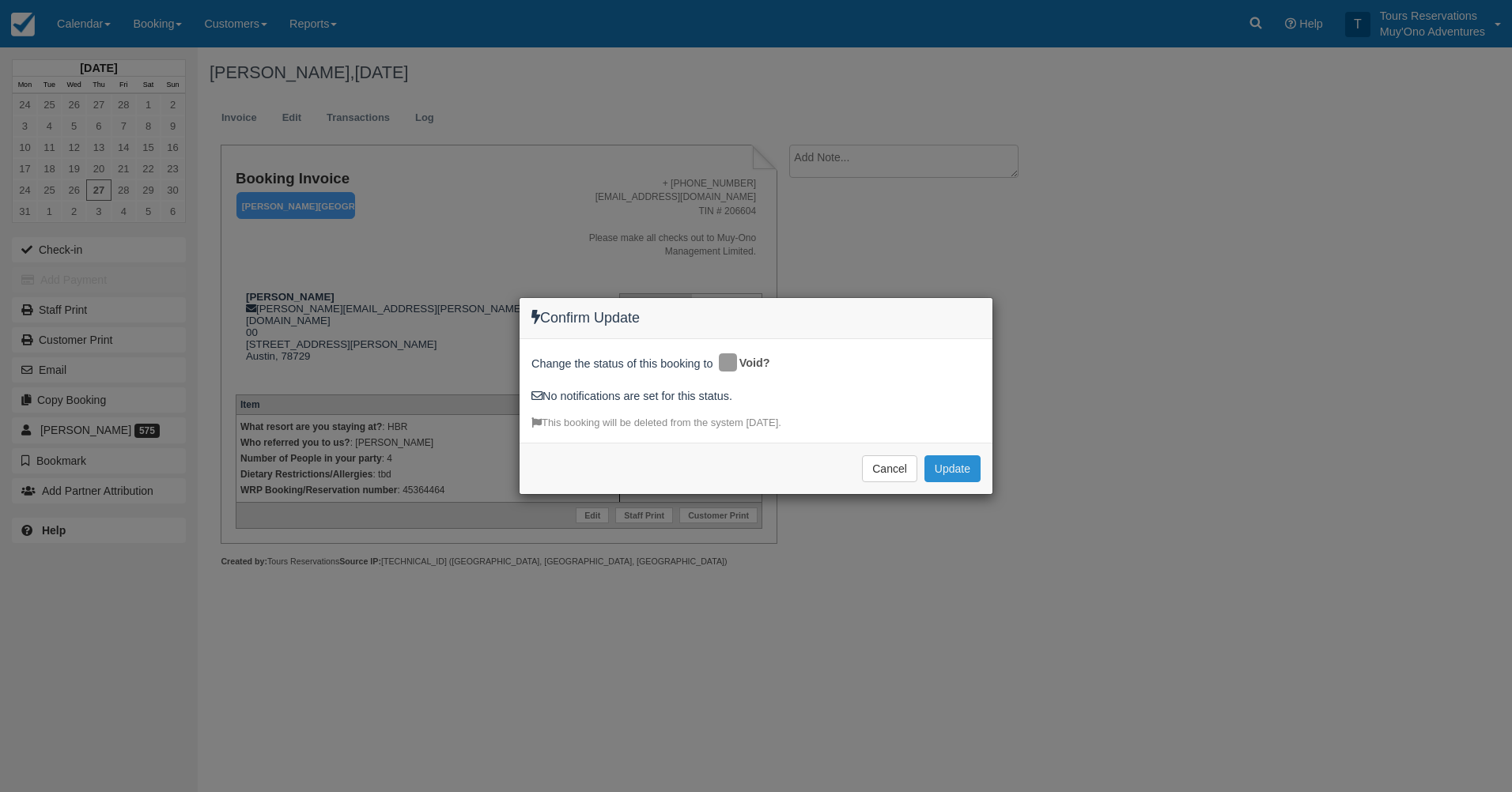
click at [946, 466] on button "Update" at bounding box center [952, 468] width 56 height 27
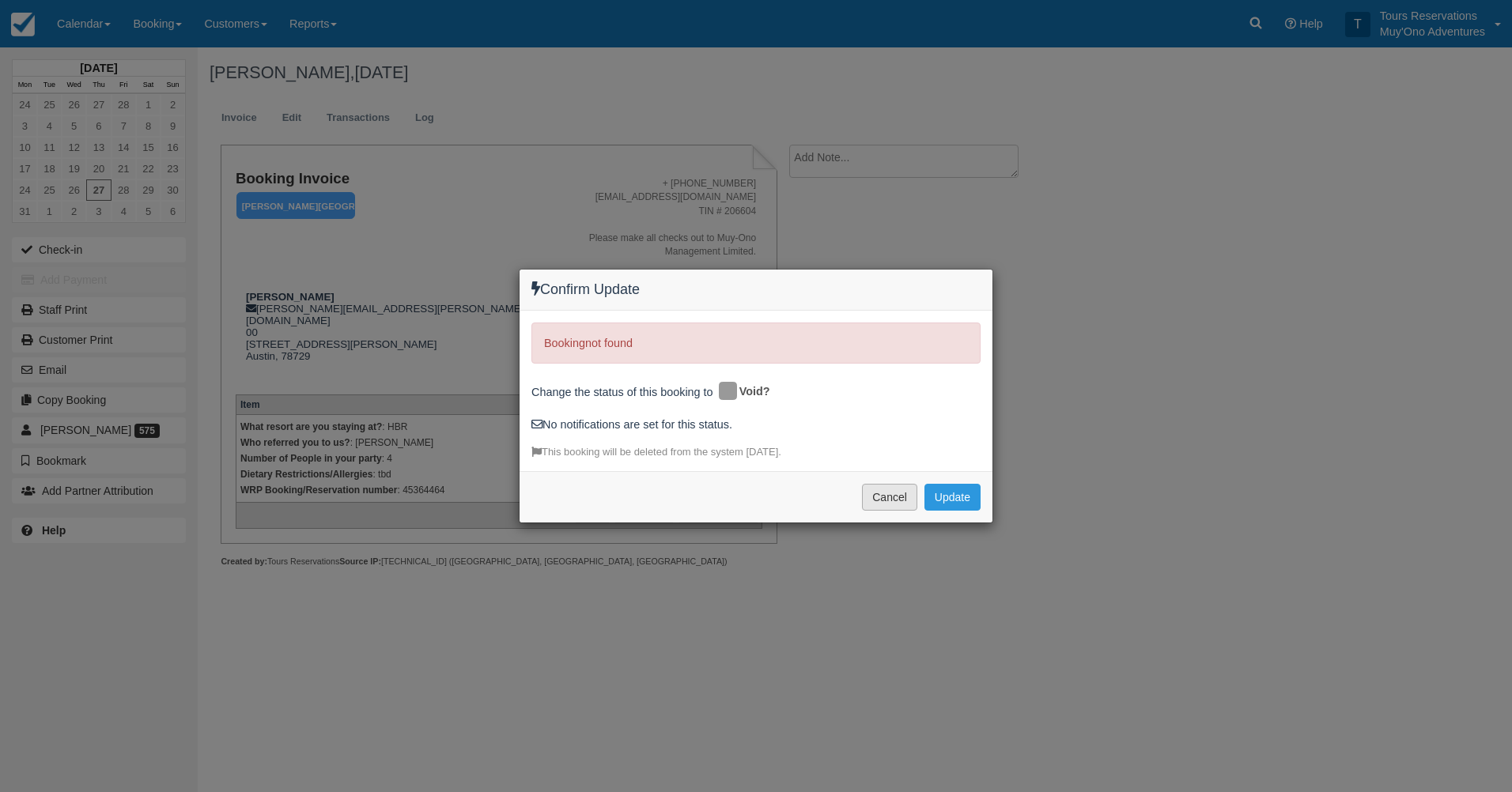
click at [896, 495] on button "Cancel" at bounding box center [889, 496] width 56 height 27
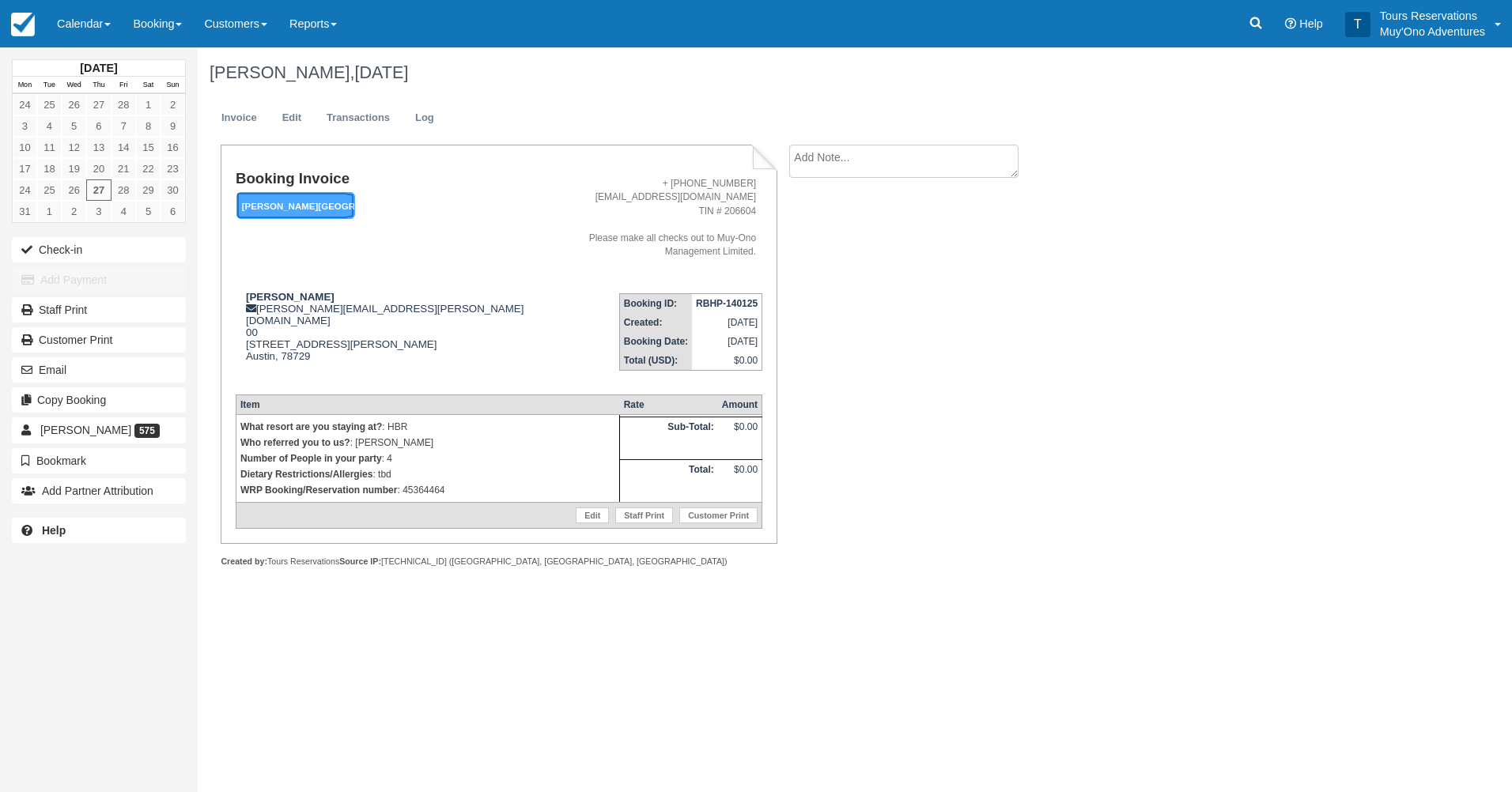
click at [310, 198] on em "[PERSON_NAME][GEOGRAPHIC_DATA]" at bounding box center [296, 206] width 118 height 27
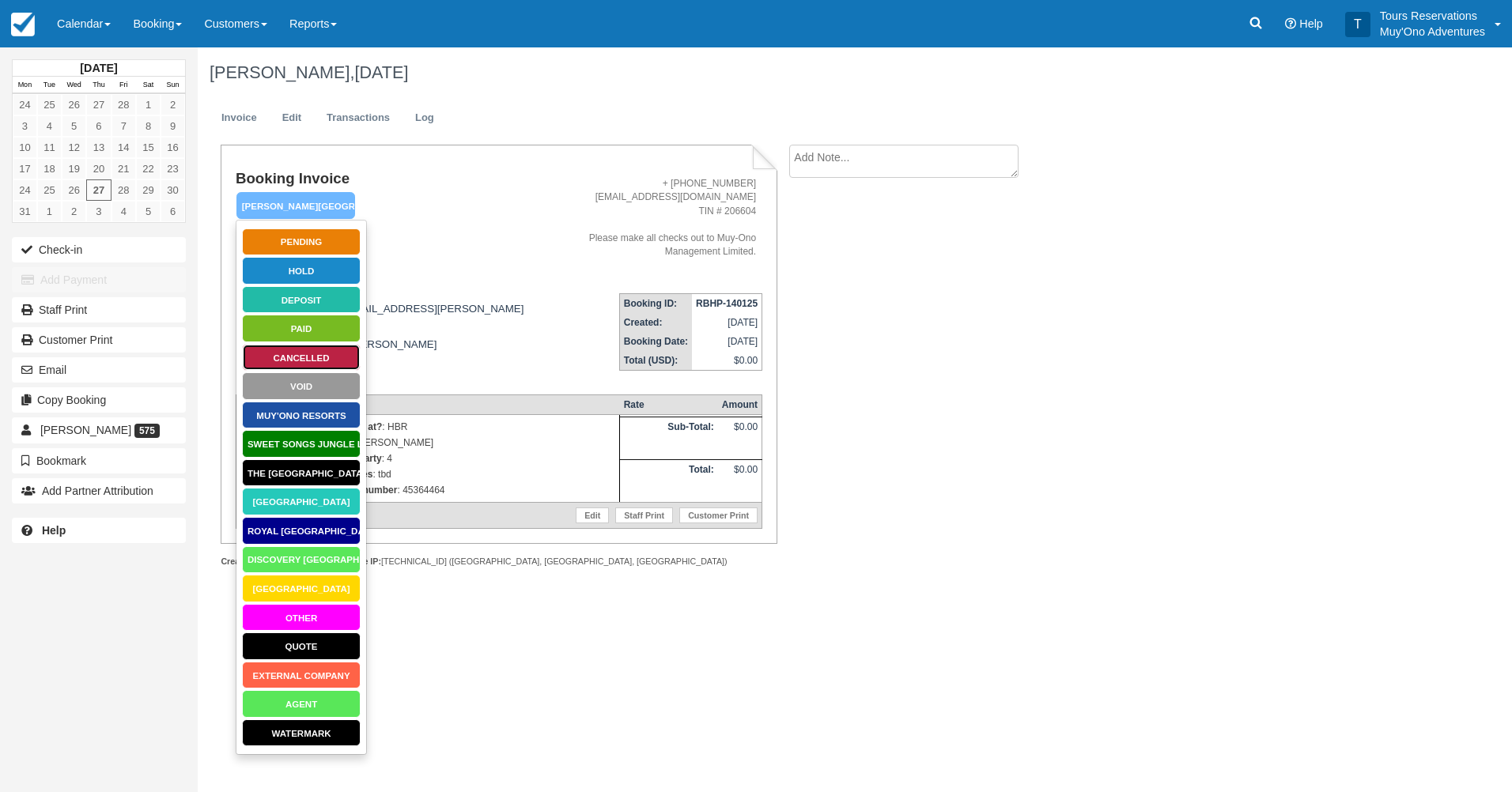
click at [304, 369] on link "Cancelled" at bounding box center [301, 357] width 118 height 27
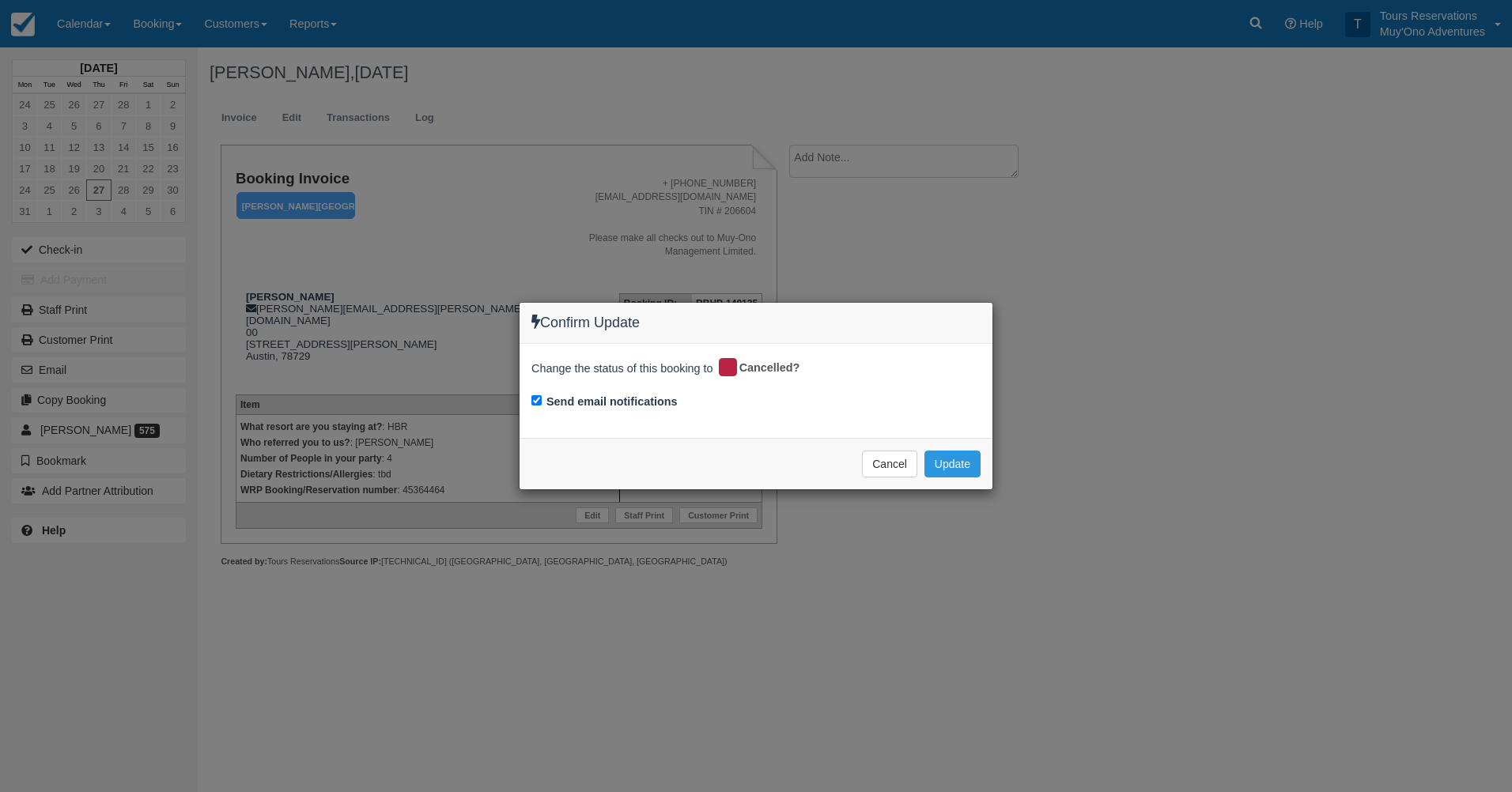
click at [983, 468] on div "Cancel Update Please wait" at bounding box center [756, 464] width 473 height 51
click at [967, 465] on button "Update" at bounding box center [952, 464] width 56 height 27
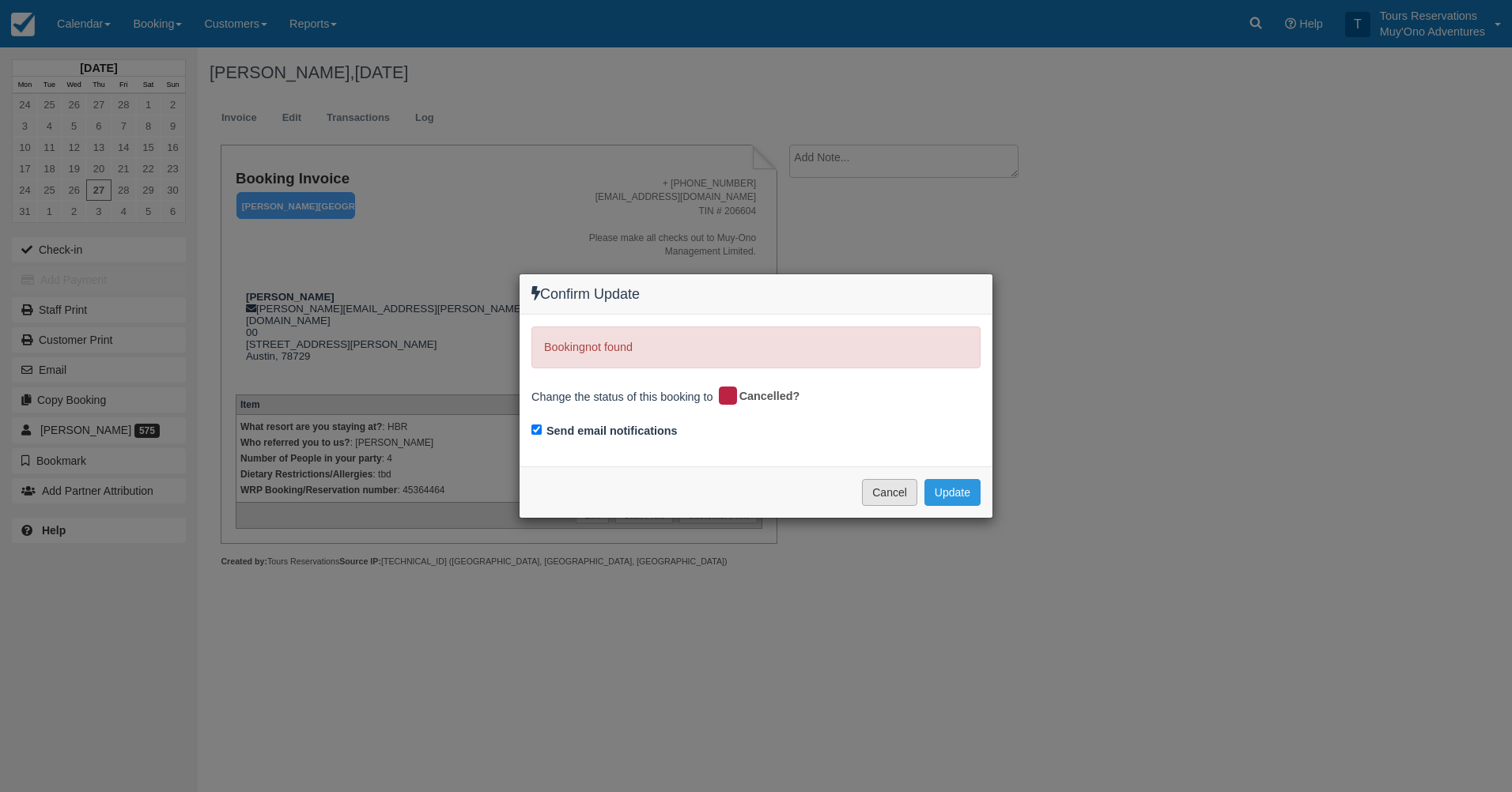
click at [895, 496] on button "Cancel" at bounding box center [889, 492] width 56 height 27
